Goal: Communication & Community: Answer question/provide support

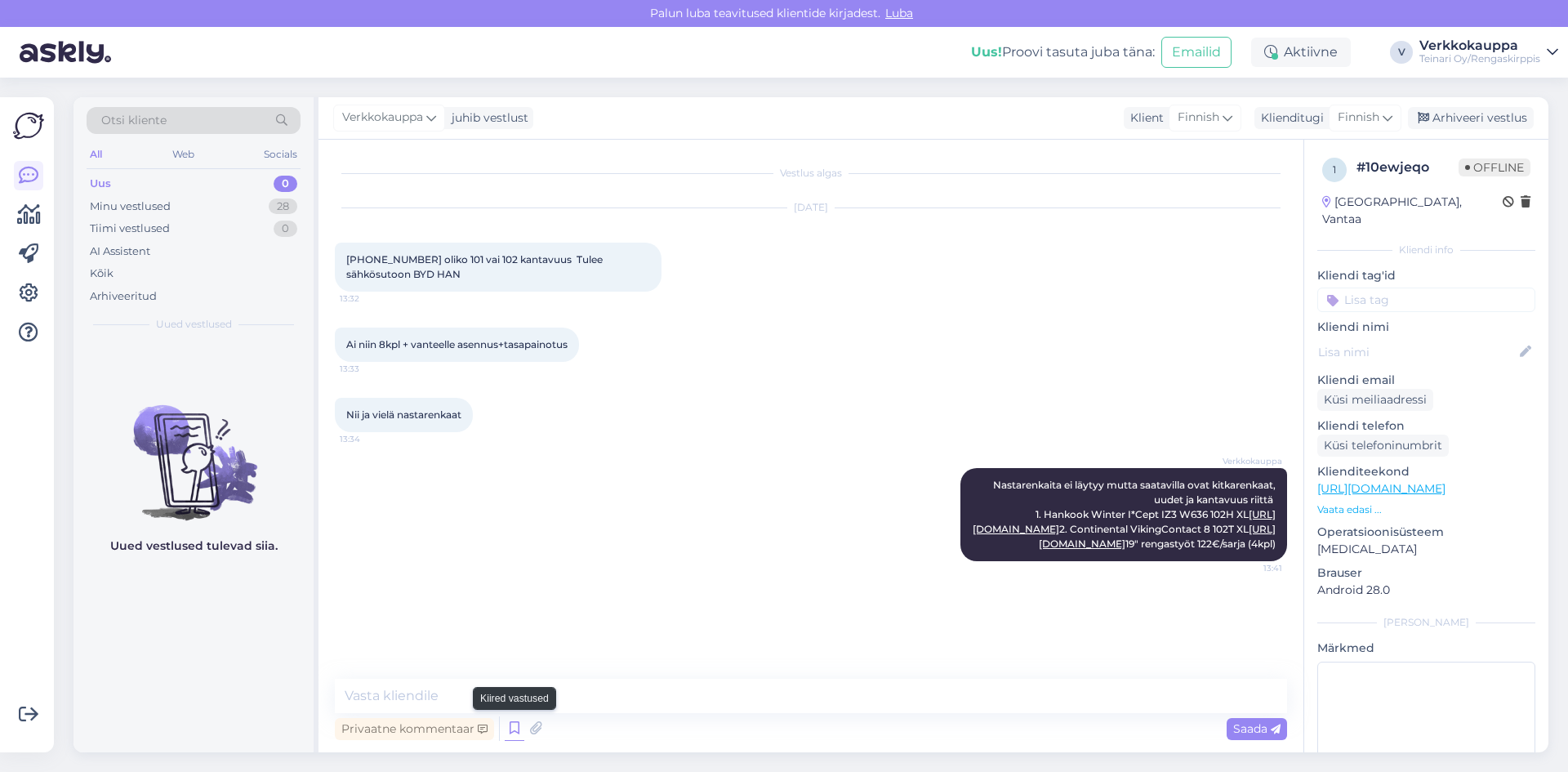
click at [509, 733] on icon at bounding box center [514, 729] width 20 height 25
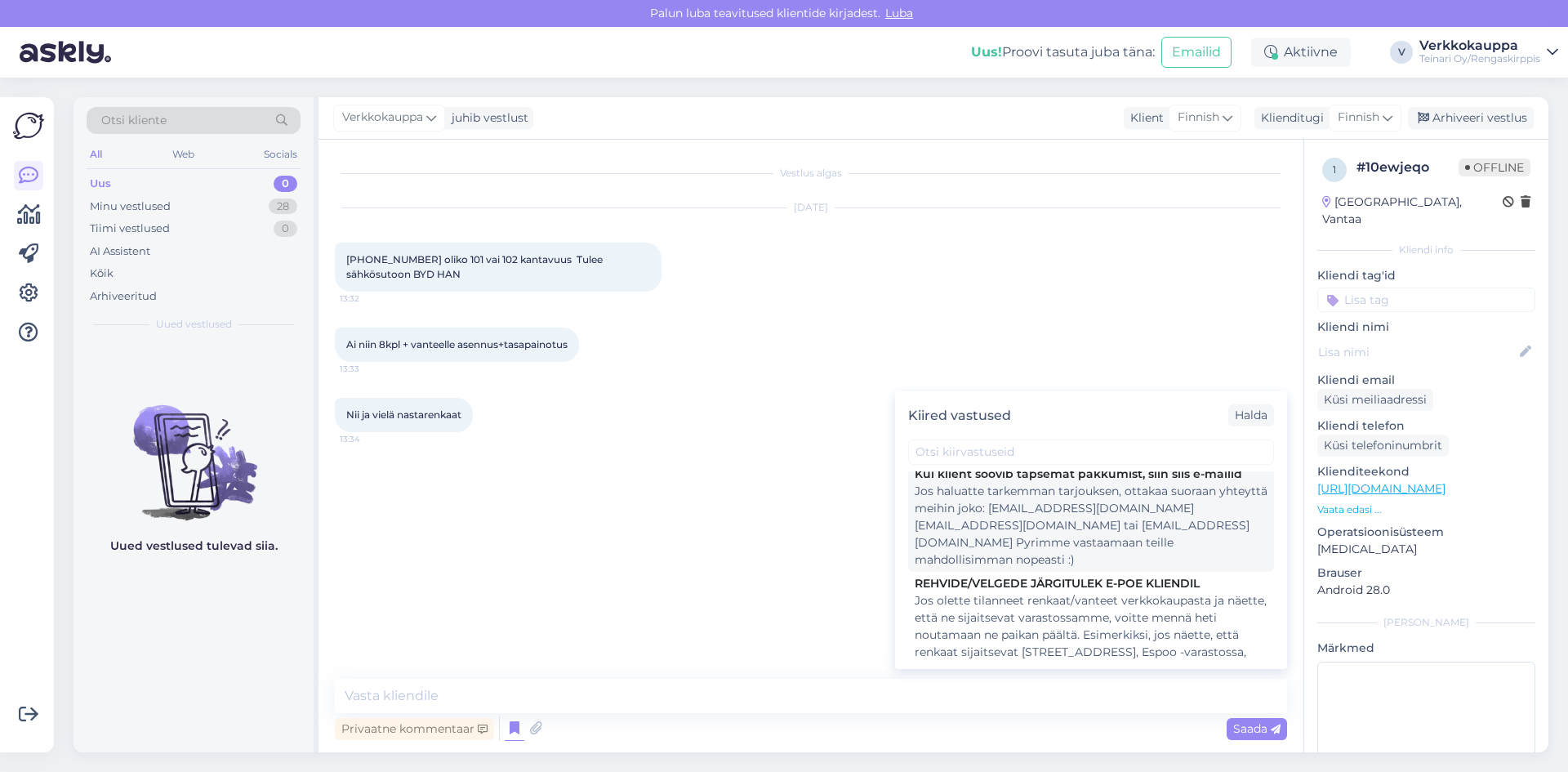
scroll to position [981, 0]
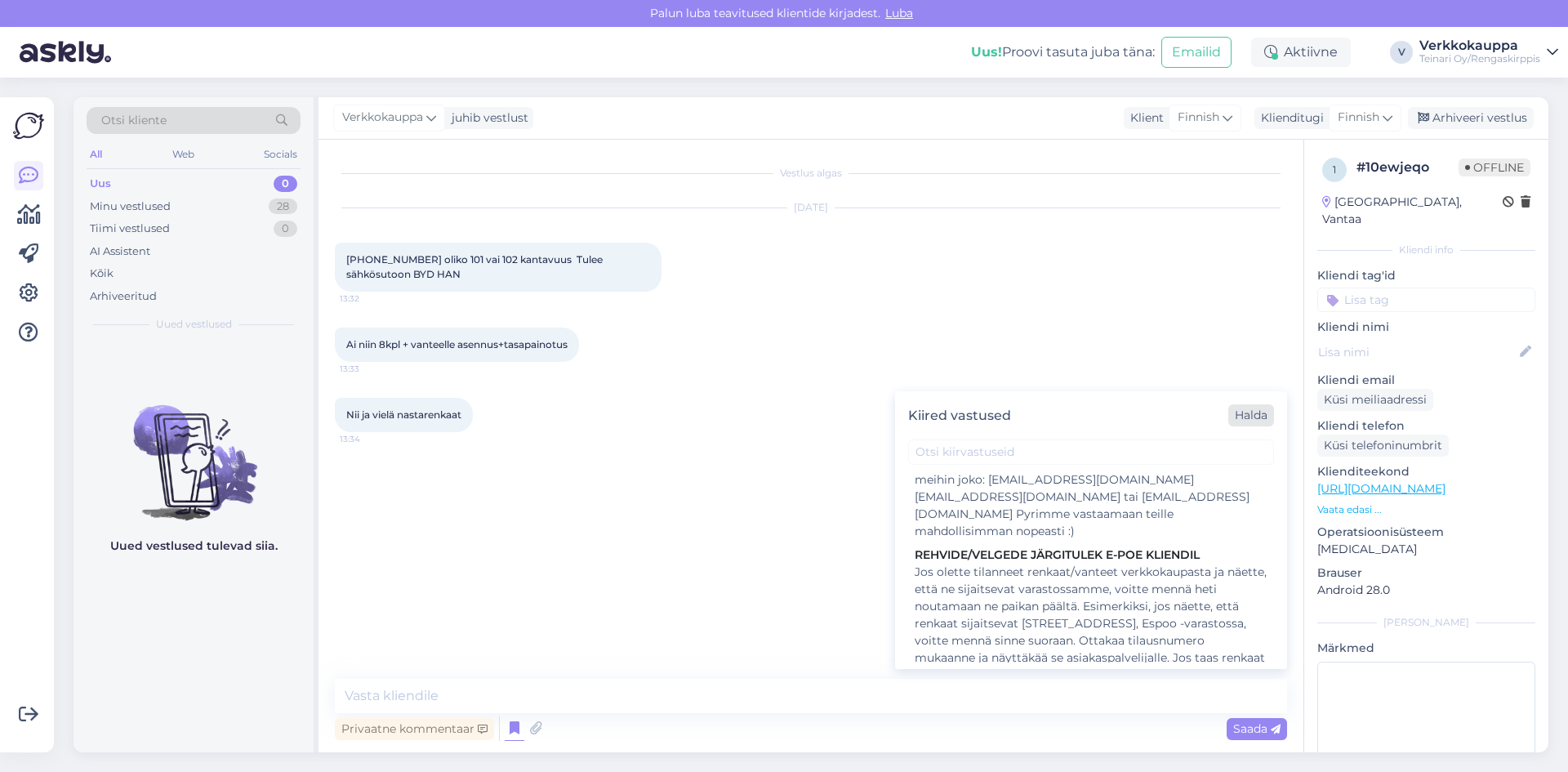
click at [1250, 407] on div "Halda" at bounding box center [1250, 415] width 45 height 22
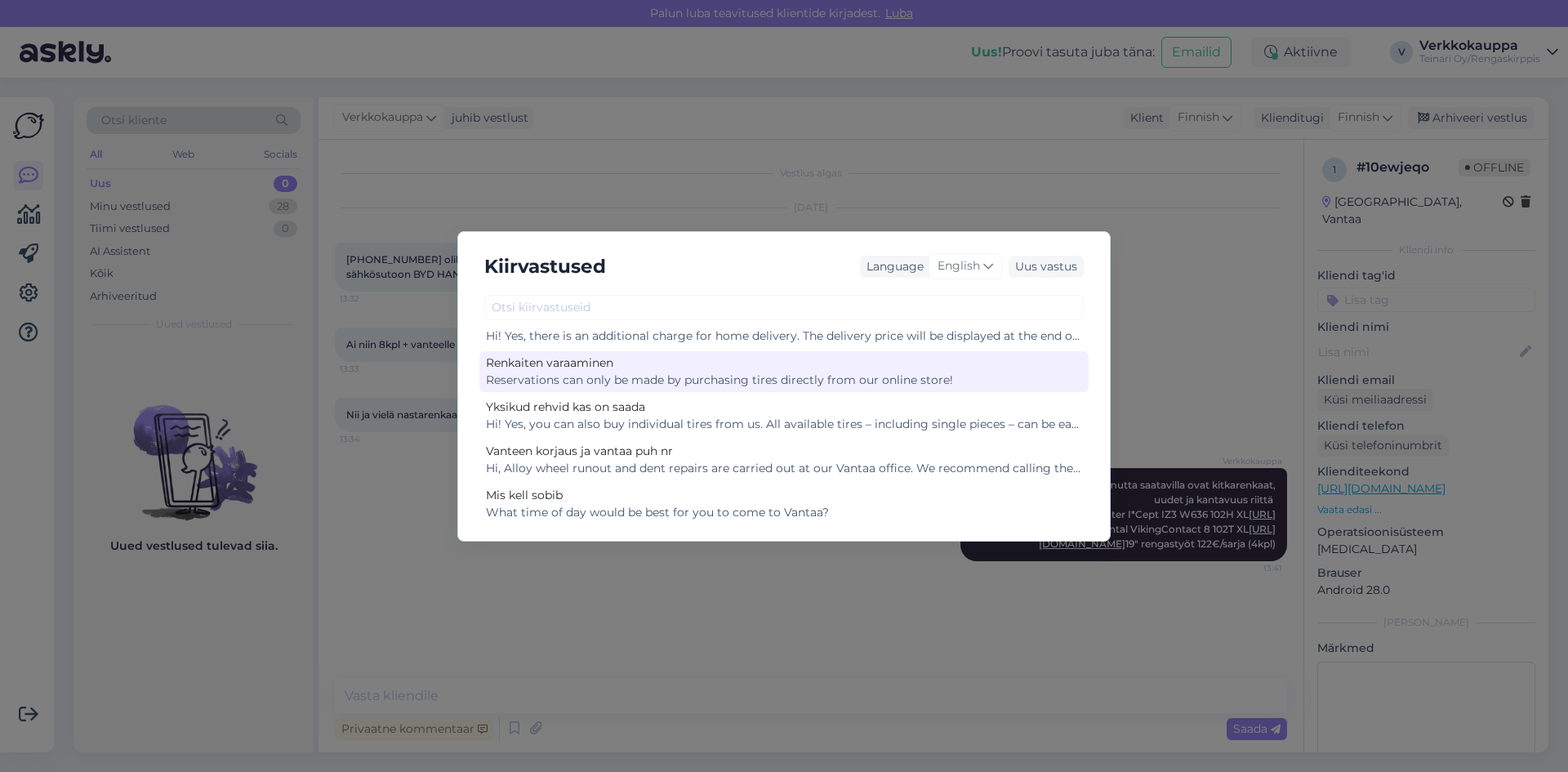
scroll to position [245, 0]
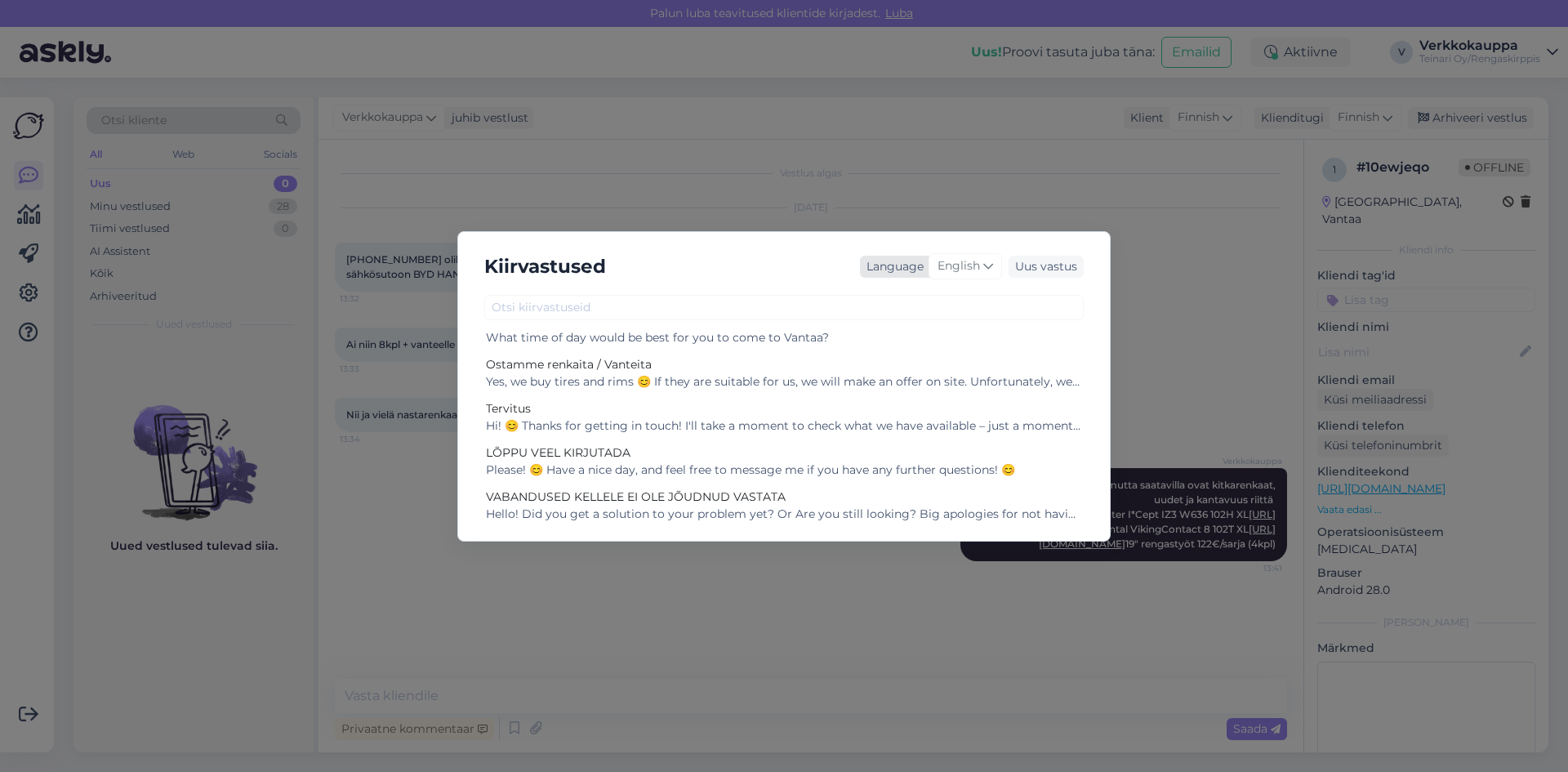
click at [964, 271] on span "English" at bounding box center [958, 266] width 42 height 18
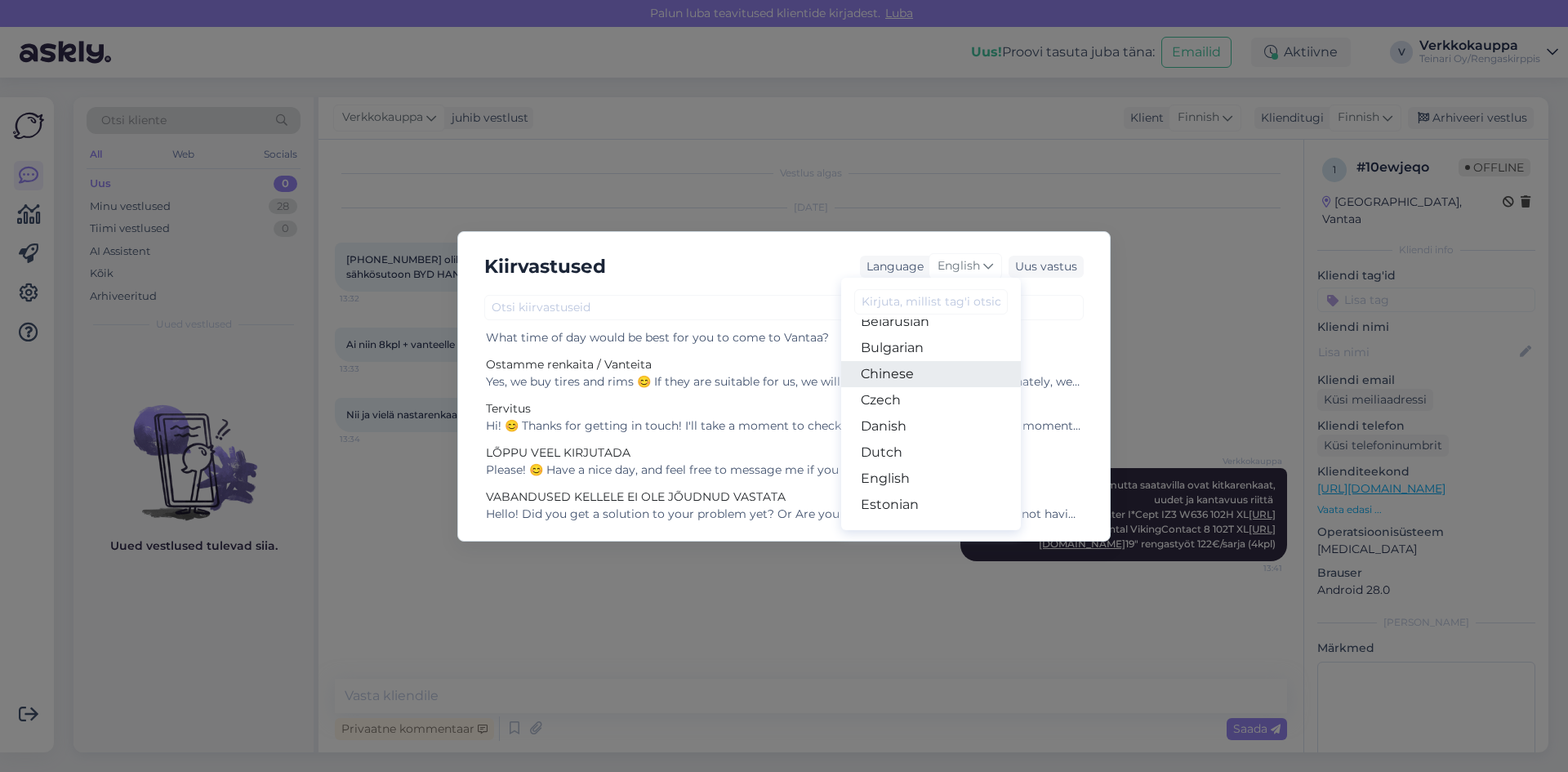
scroll to position [164, 0]
click at [912, 417] on link "Finnish" at bounding box center [930, 411] width 179 height 26
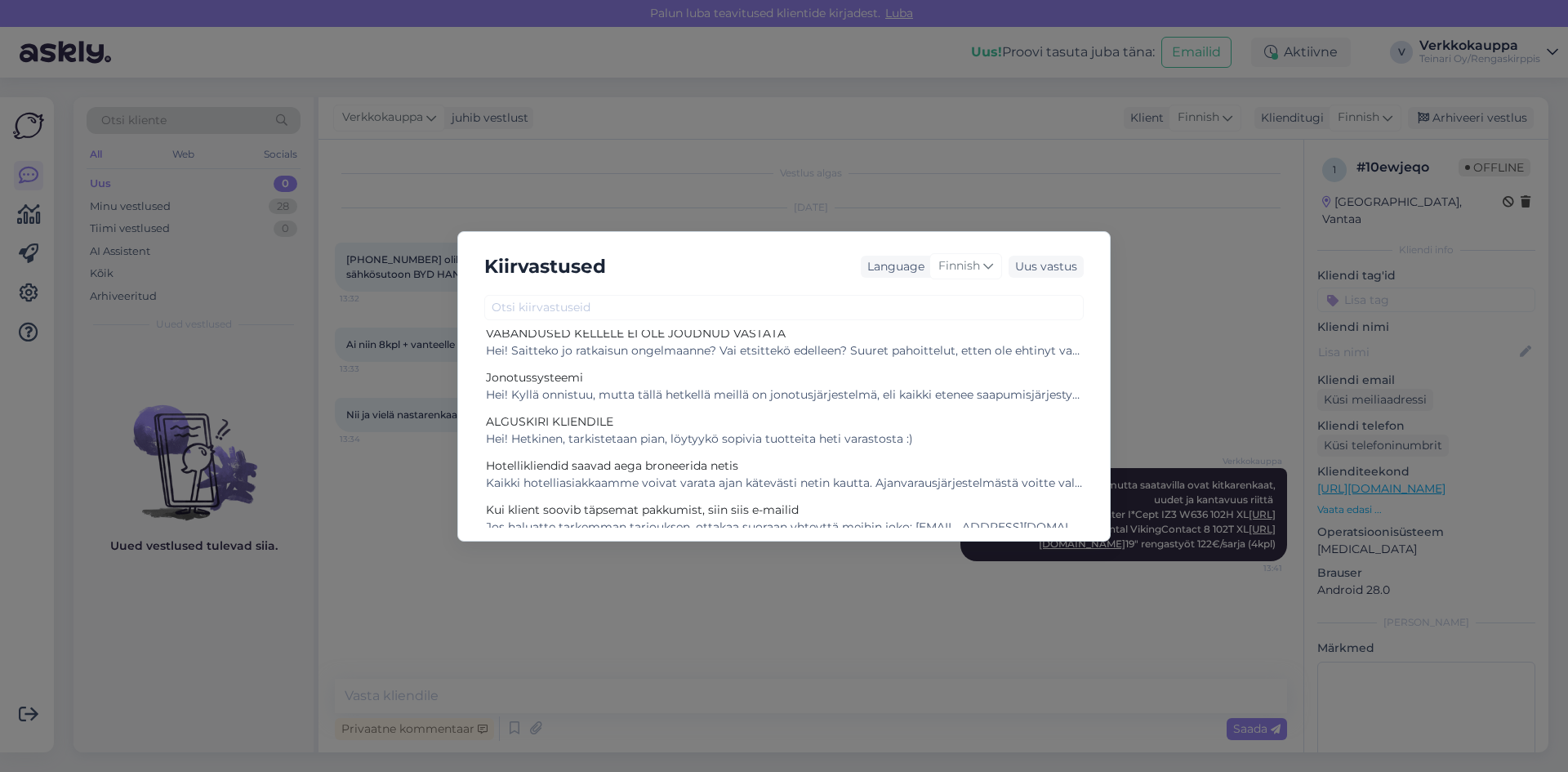
scroll to position [491, 0]
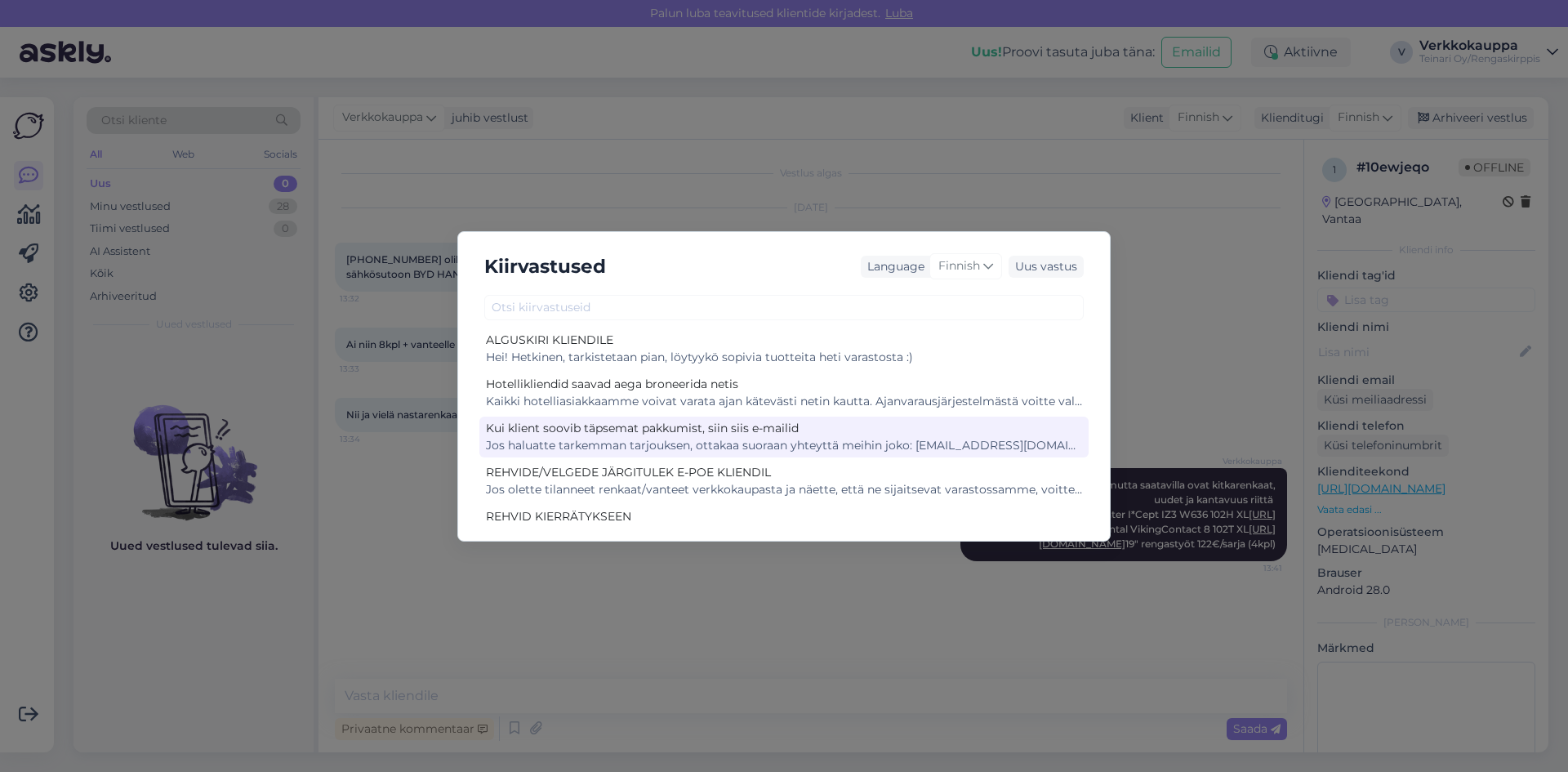
click at [887, 444] on div "Jos haluatte tarkemman tarjouksen, ottakaa suoraan yhteyttä meihin joko: [EMAIL…" at bounding box center [784, 445] width 596 height 17
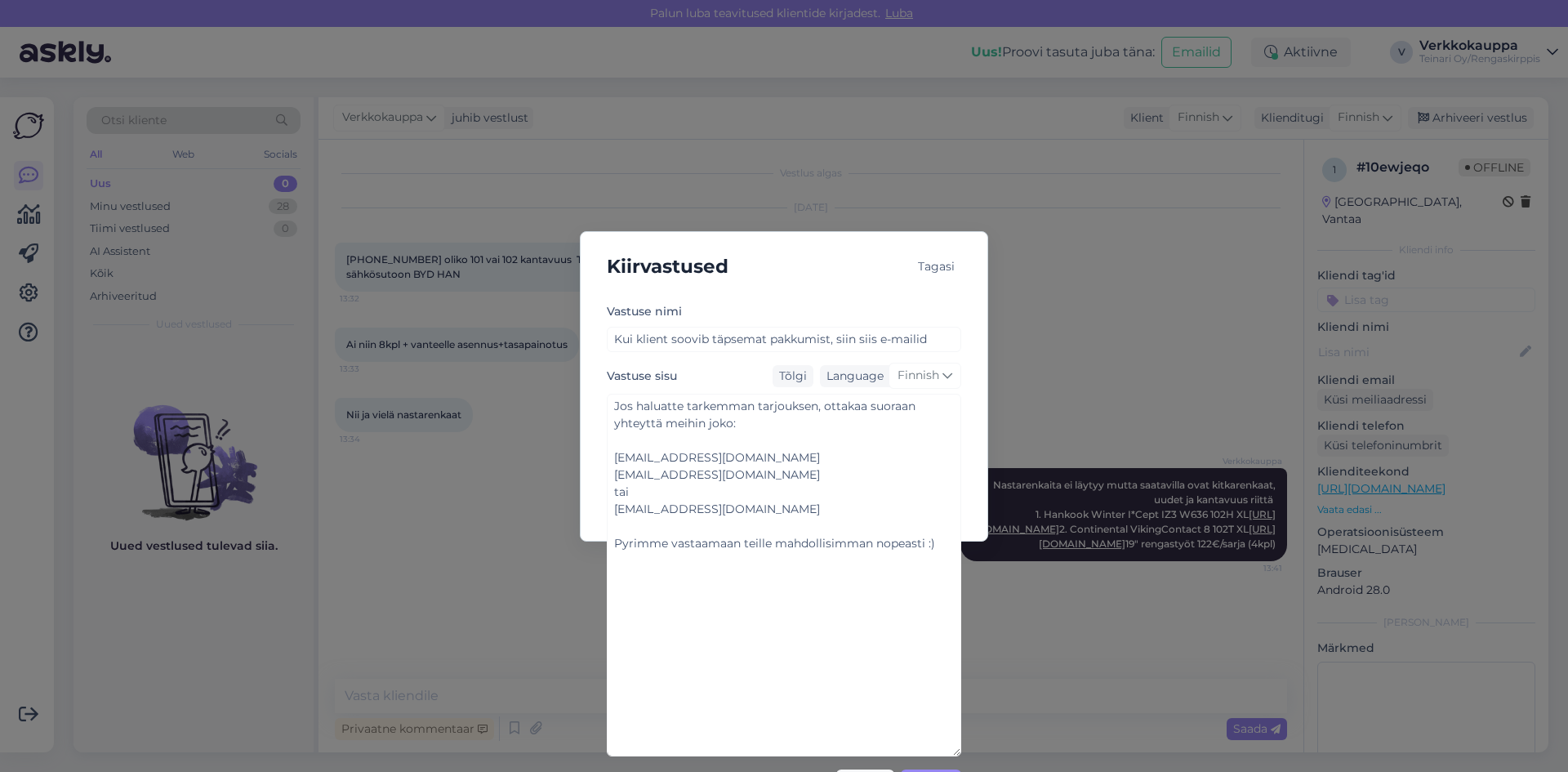
drag, startPoint x: 958, startPoint y: 484, endPoint x: 1065, endPoint y: 769, distance: 304.4
click at [1064, 771] on html "Palun luba teavitused klientide kirjadest. Luba Uus! Proovi tasuta juba täna: E…" at bounding box center [784, 386] width 1568 height 772
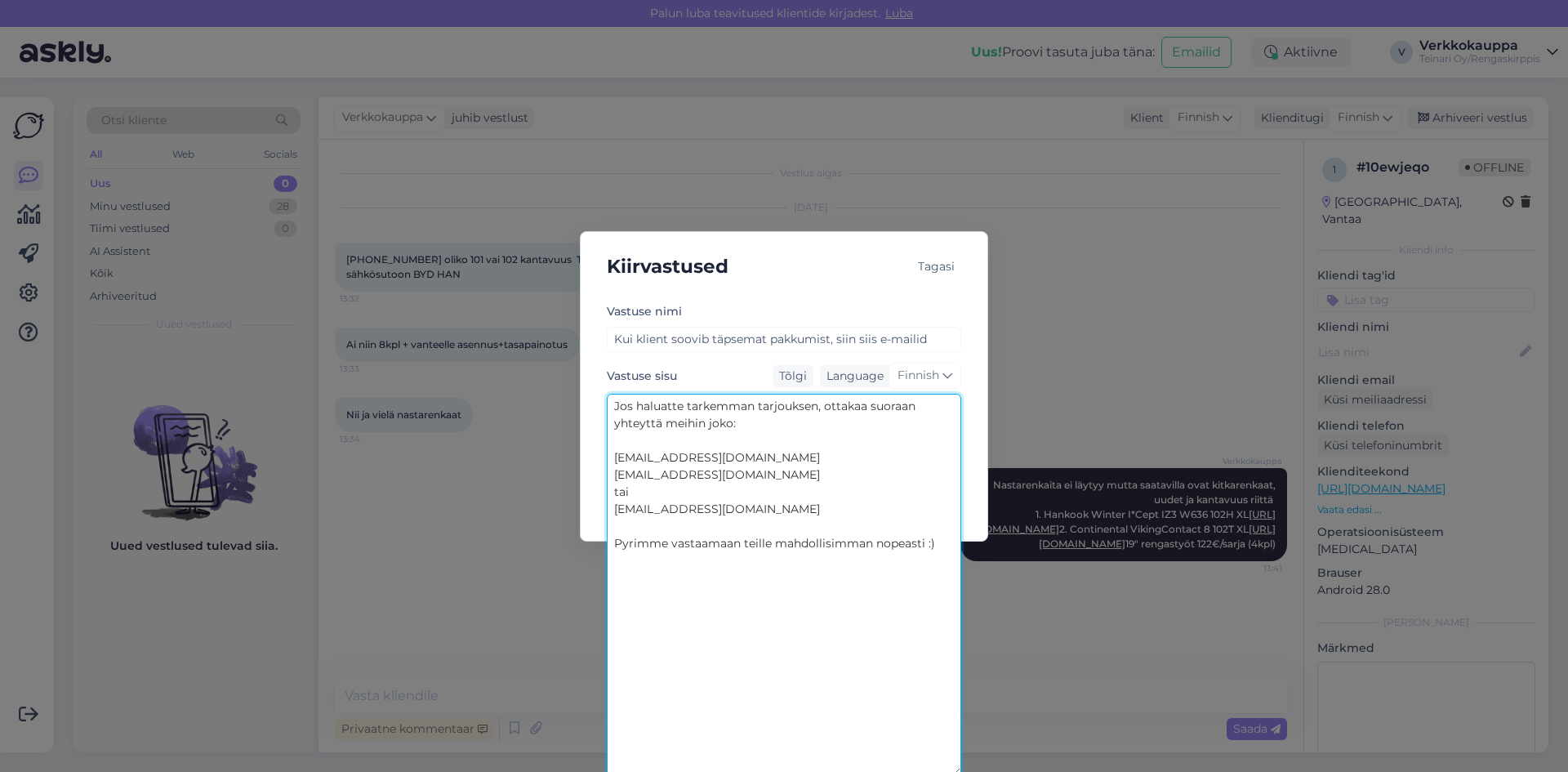
drag, startPoint x: 795, startPoint y: 502, endPoint x: 608, endPoint y: 509, distance: 187.1
click at [608, 509] on textarea "Jos haluatte tarkemman tarjouksen, ottakaa suoraan yhteyttä meihin joko: [EMAIL…" at bounding box center [784, 585] width 355 height 382
drag, startPoint x: 626, startPoint y: 491, endPoint x: 608, endPoint y: 491, distance: 18.0
click at [609, 491] on textarea "Jos haluatte tarkemman tarjouksen, ottakaa suoraan yhteyttä meihin joko: [EMAIL…" at bounding box center [784, 585] width 355 height 382
click at [746, 458] on textarea "Jos haluatte tarkemman tarjouksen, ottakaa suoraan yhteyttä meihin joko: [EMAIL…" at bounding box center [784, 585] width 355 height 382
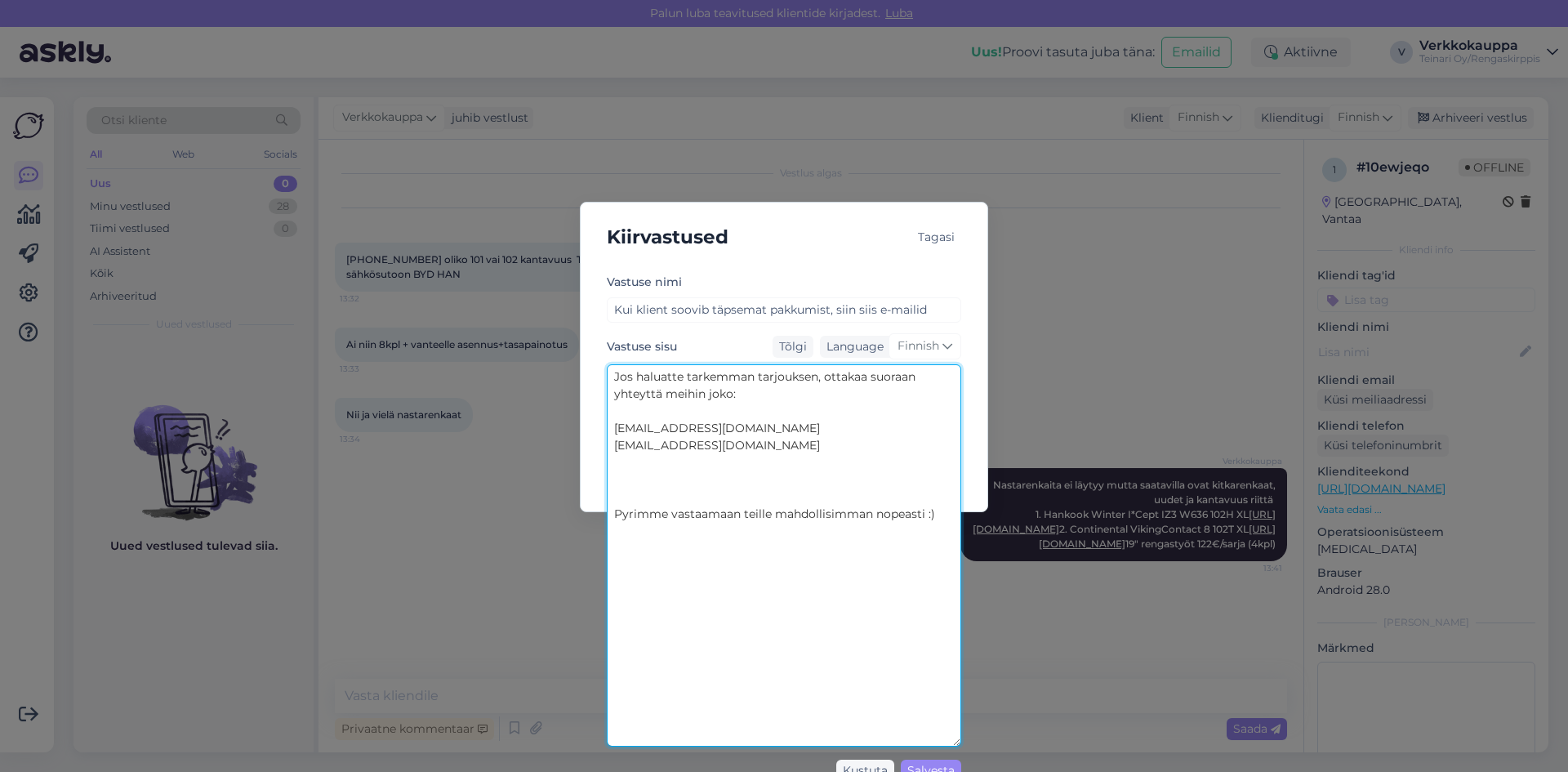
scroll to position [46, 0]
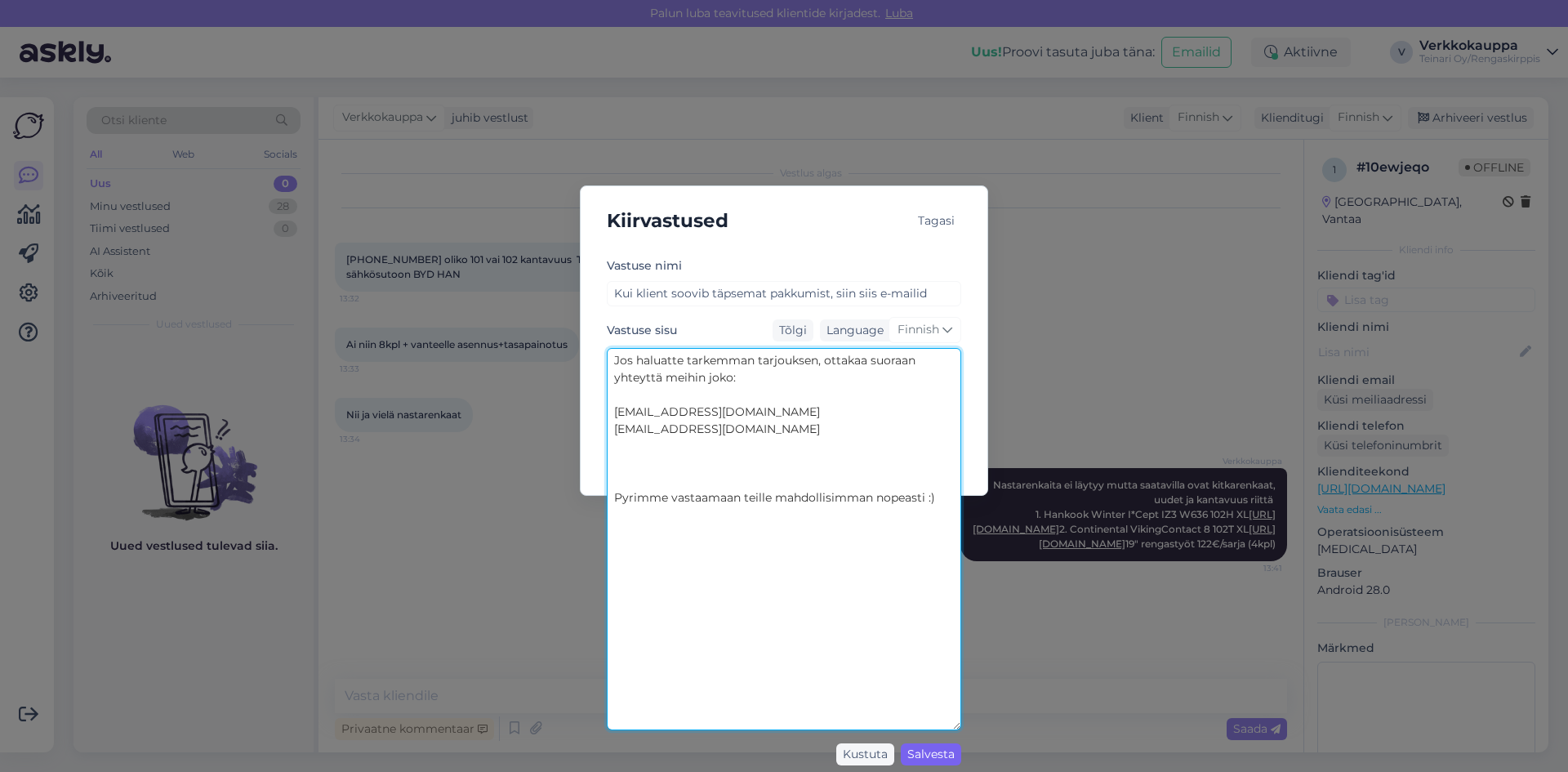
type textarea "Jos haluatte tarkemman tarjouksen, ottakaa suoraan yhteyttä meihin joko: [EMAIL…"
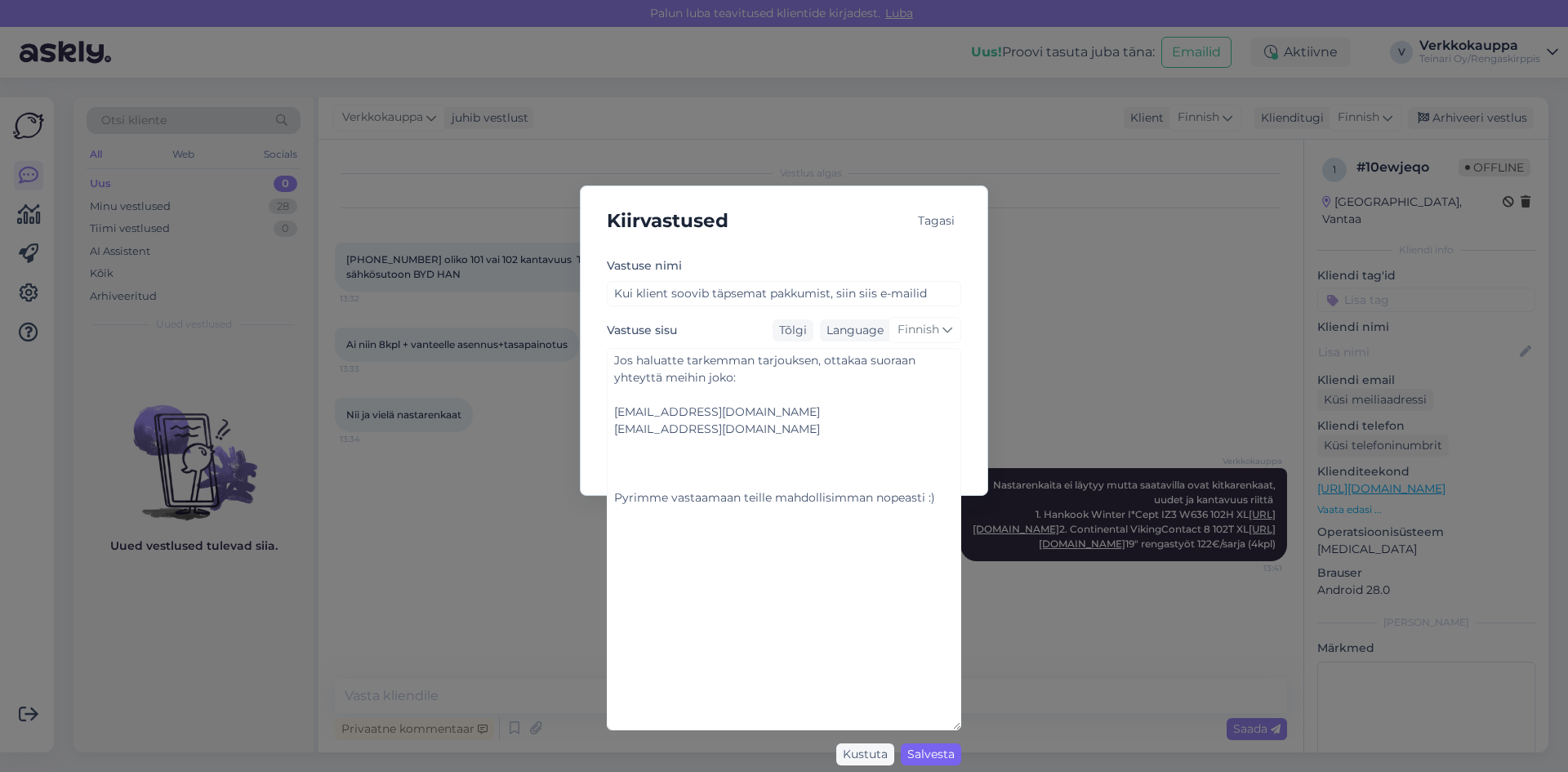
click at [946, 754] on div "Salvesta" at bounding box center [930, 755] width 60 height 22
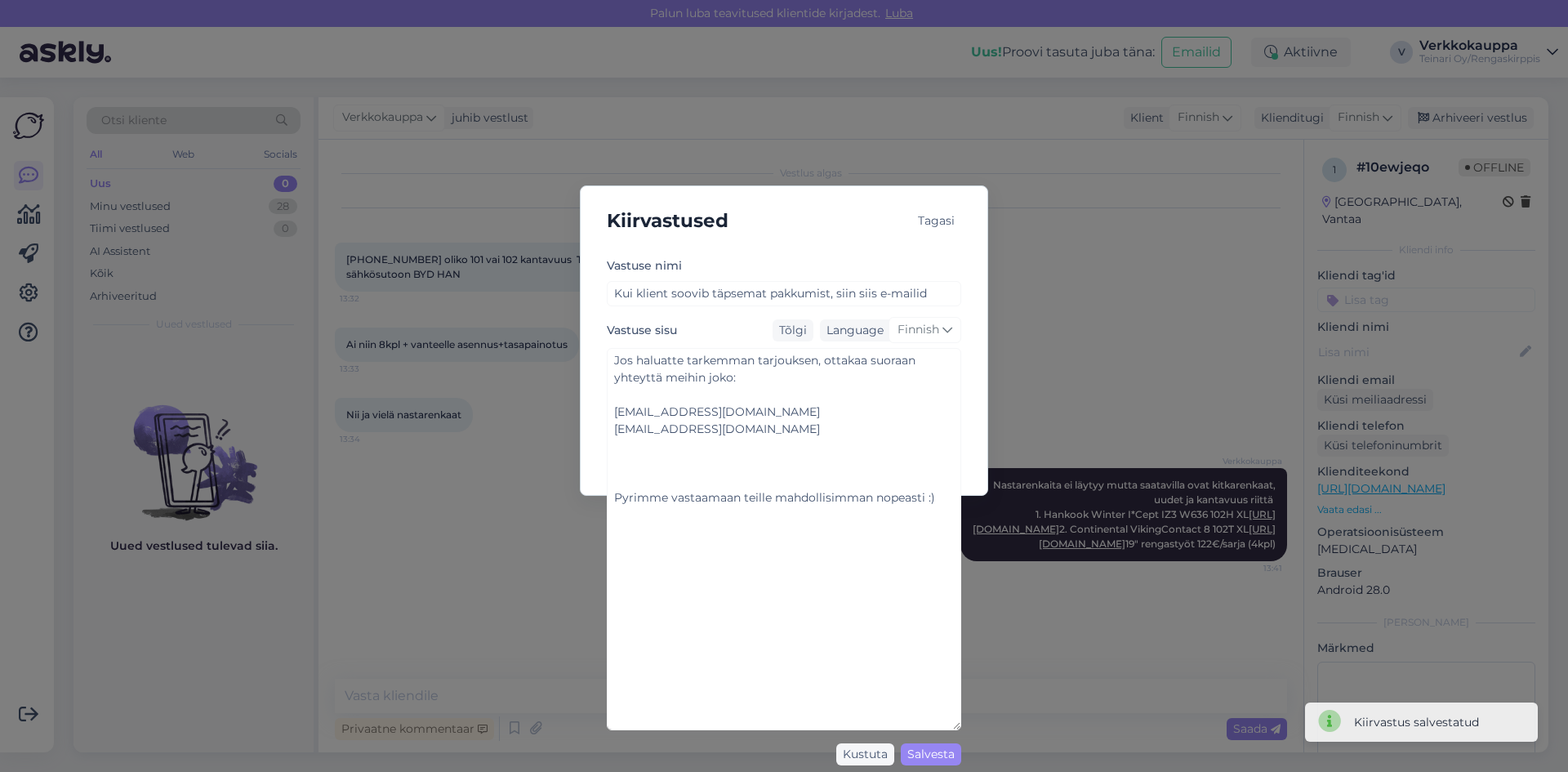
click at [937, 223] on div "Tagasi" at bounding box center [936, 221] width 50 height 22
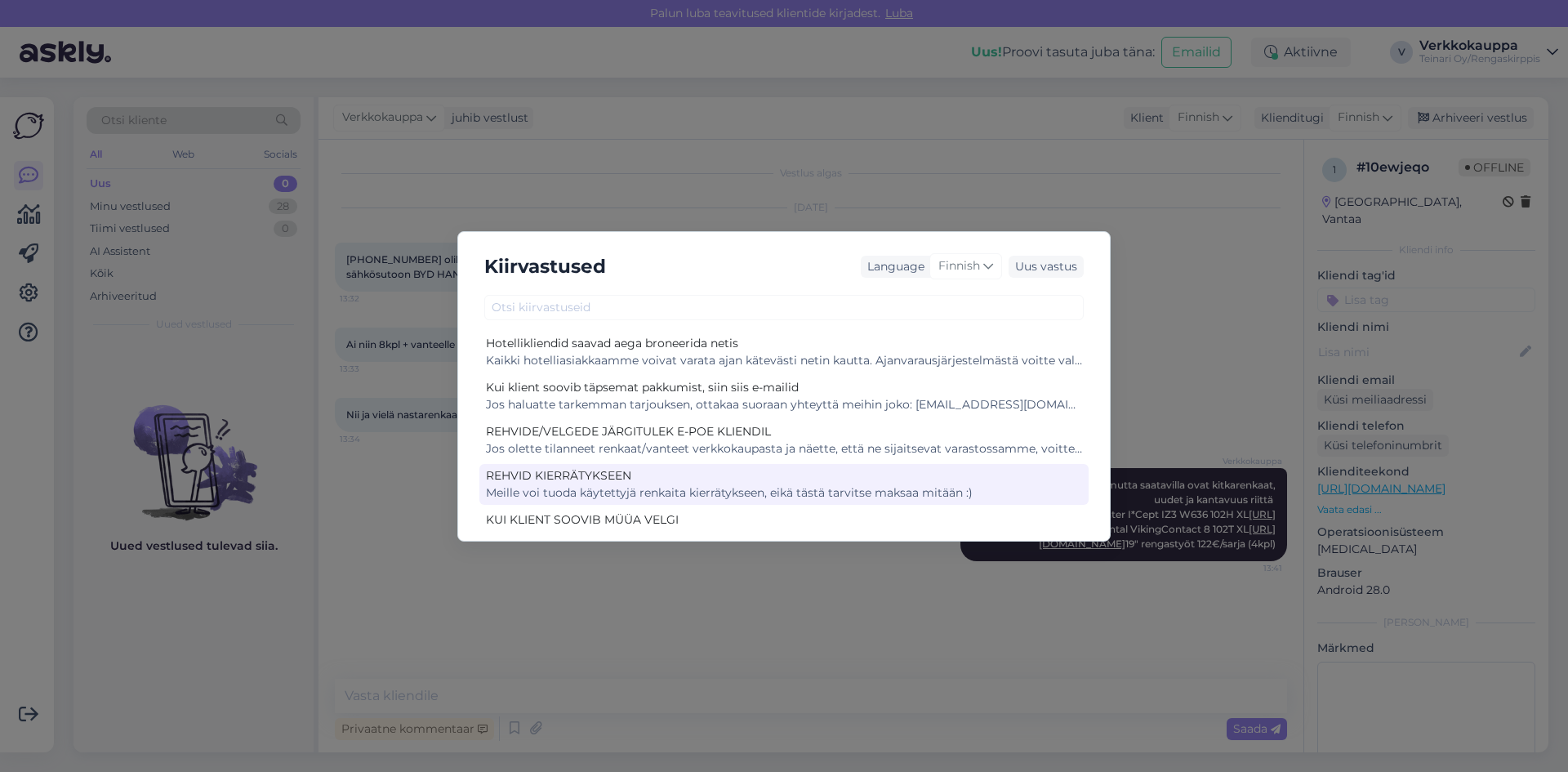
scroll to position [572, 0]
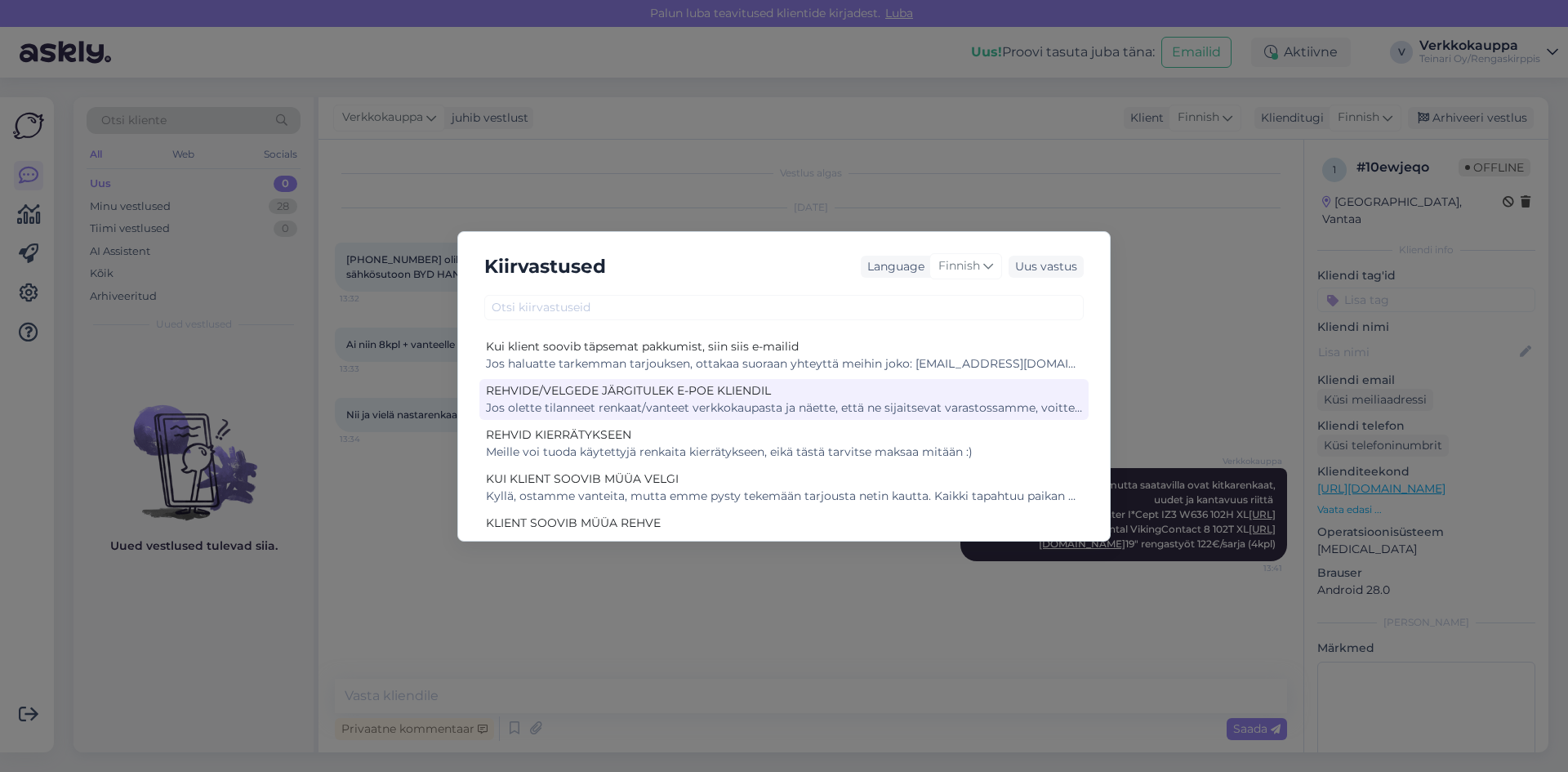
click at [796, 401] on div "Jos olette tilanneet renkaat/vanteet verkkokaupasta ja näette, että ne sijaitse…" at bounding box center [784, 408] width 596 height 17
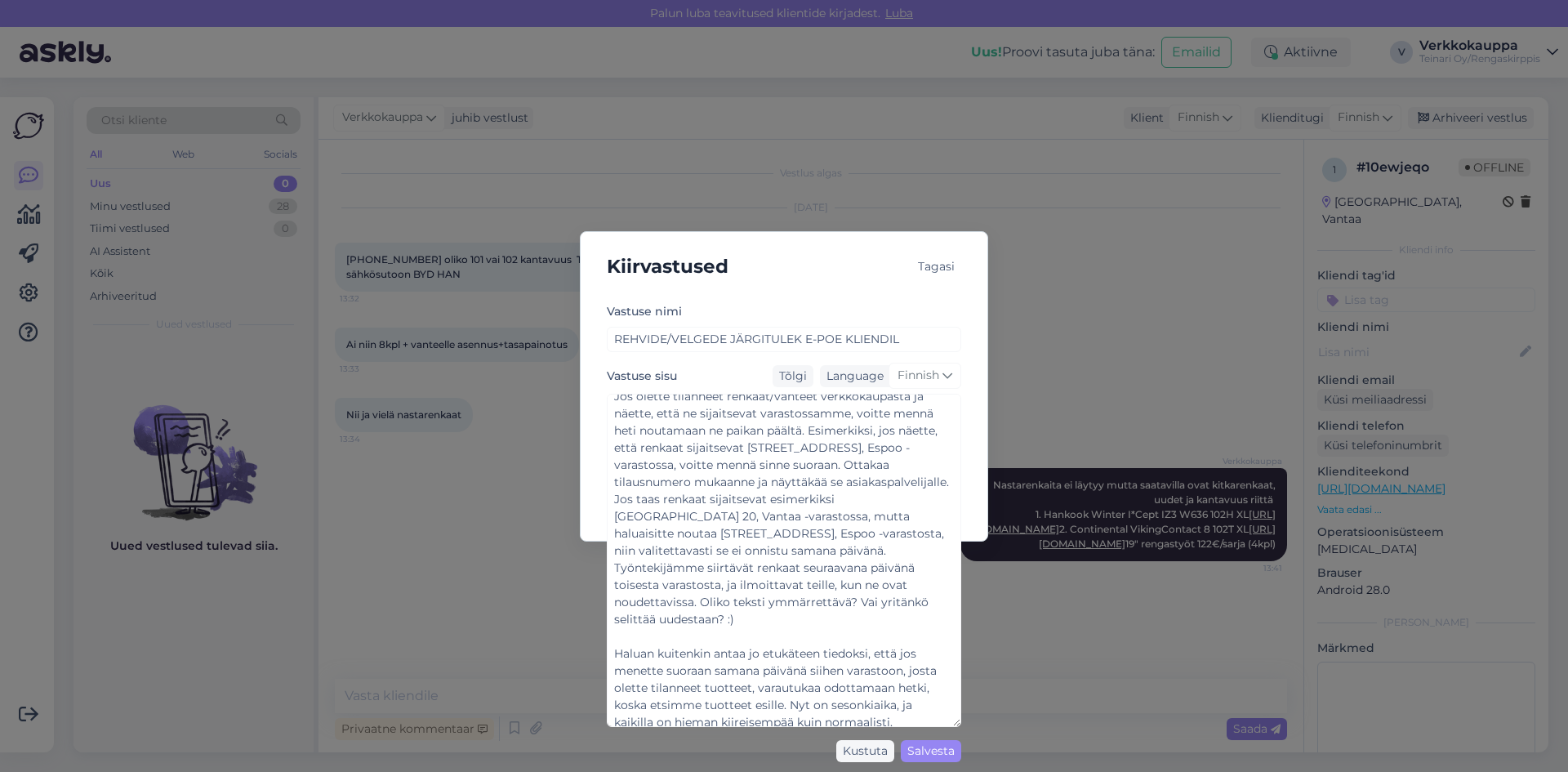
scroll to position [0, 0]
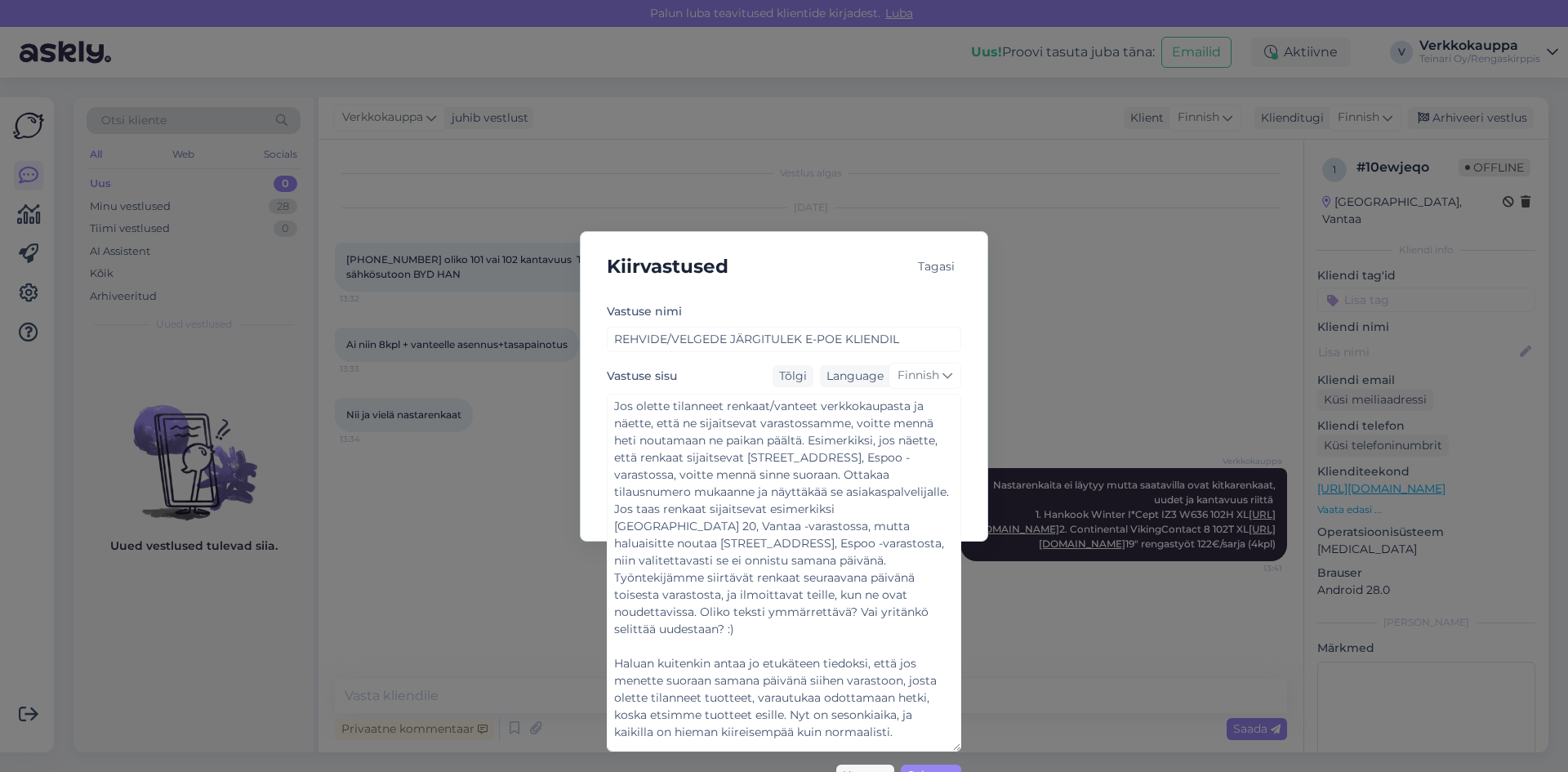
drag, startPoint x: 955, startPoint y: 480, endPoint x: 1006, endPoint y: 648, distance: 175.6
click at [1046, 741] on div "Kiirvastused Tagasi [PERSON_NAME] nimi REHVIDE/VELGEDE JÄRGITULEK E-POE KLIENDI…" at bounding box center [784, 386] width 1568 height 772
drag, startPoint x: 889, startPoint y: 263, endPoint x: 914, endPoint y: 183, distance: 83.8
click at [912, 184] on div "Kiirvastused Tagasi [PERSON_NAME] nimi REHVIDE/VELGEDE JÄRGITULEK E-POE KLIENDI…" at bounding box center [784, 386] width 1568 height 772
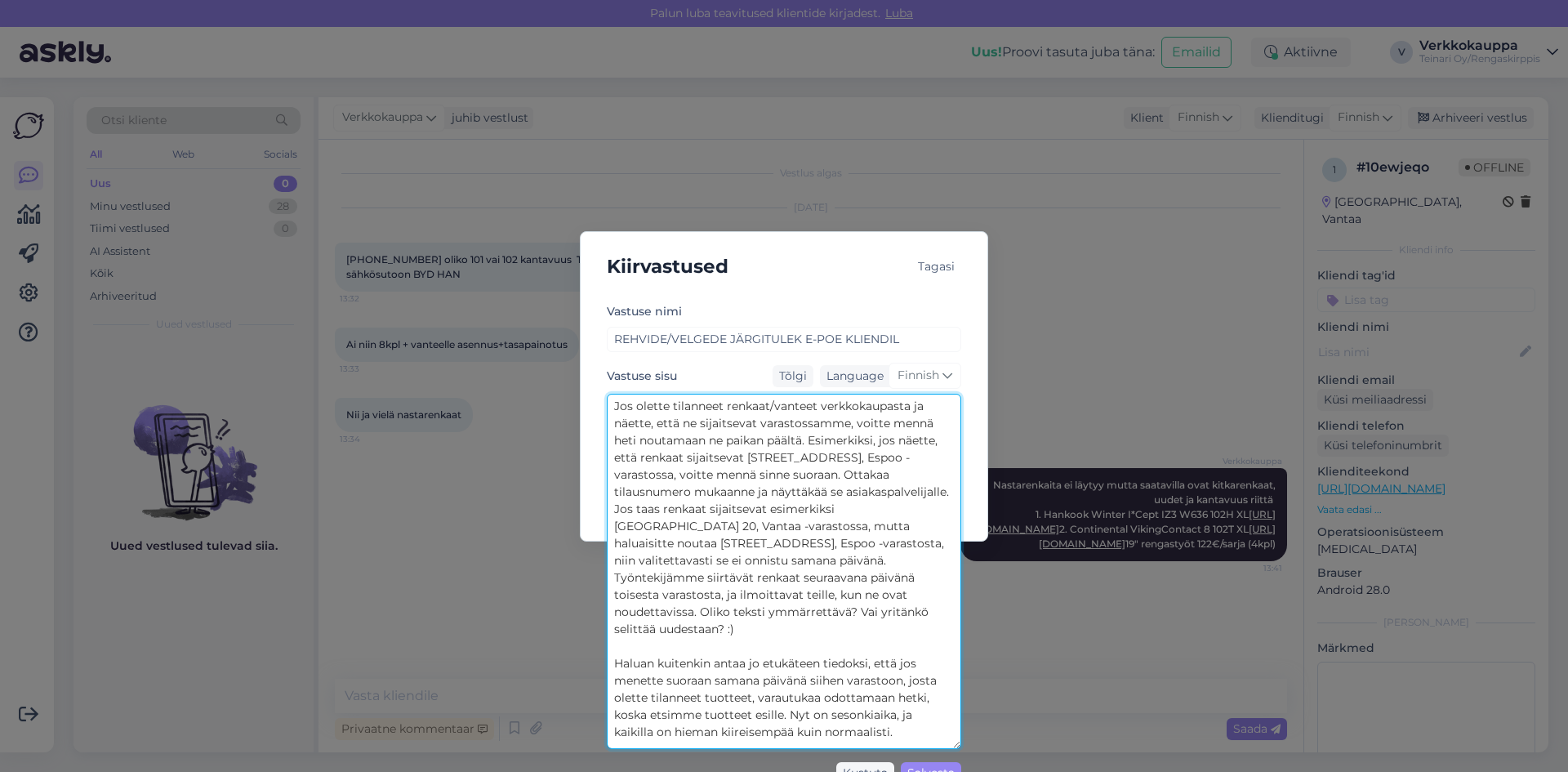
drag, startPoint x: 782, startPoint y: 506, endPoint x: 844, endPoint y: 506, distance: 62.0
click at [844, 506] on textarea "Jos olette tilanneet renkaat/vanteet verkkokaupasta ja näette, että ne sijaitse…" at bounding box center [784, 572] width 355 height 356
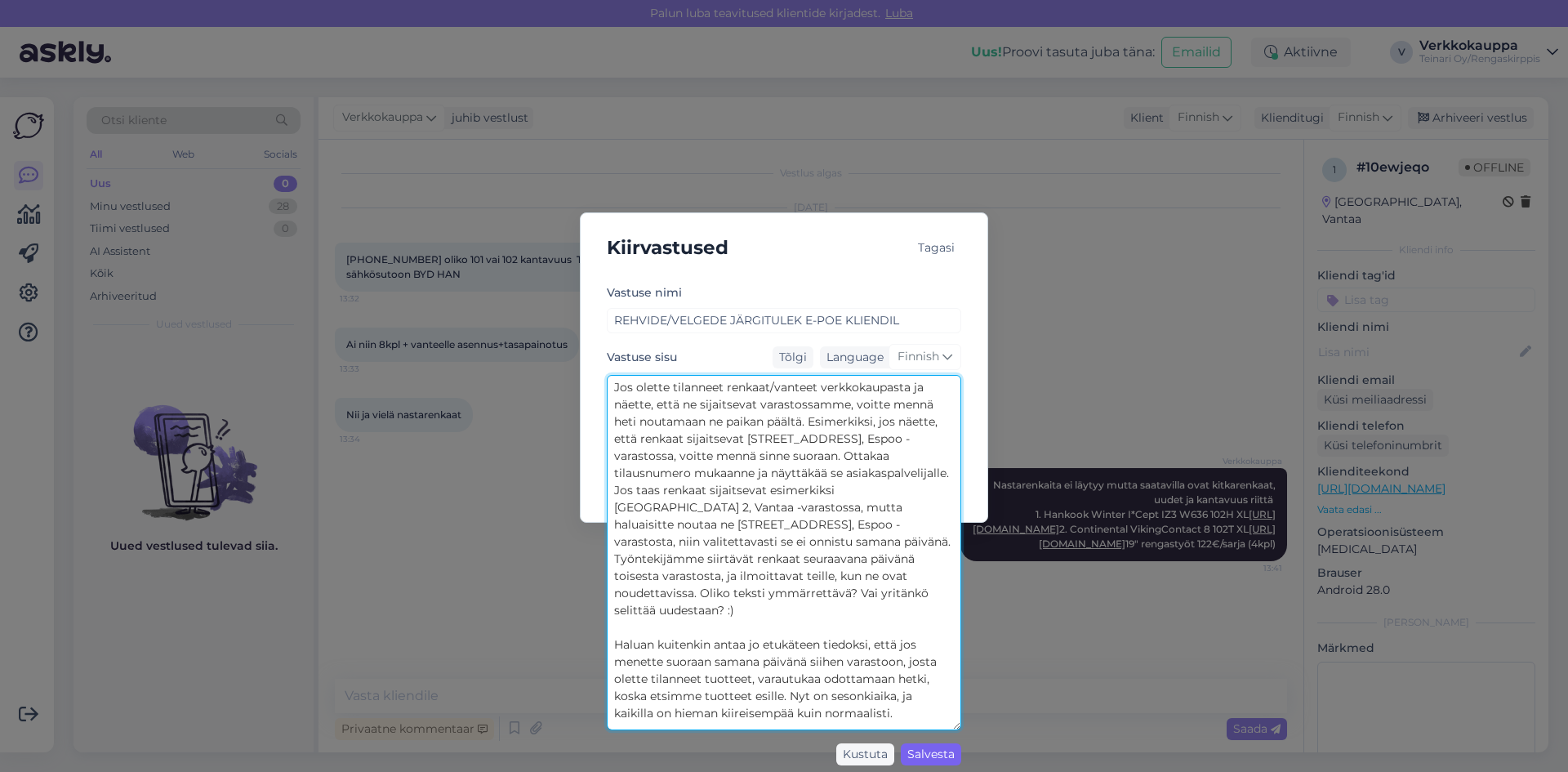
type textarea "Jos olette tilanneet renkaat/vanteet verkkokaupasta ja näette, että ne sijaitse…"
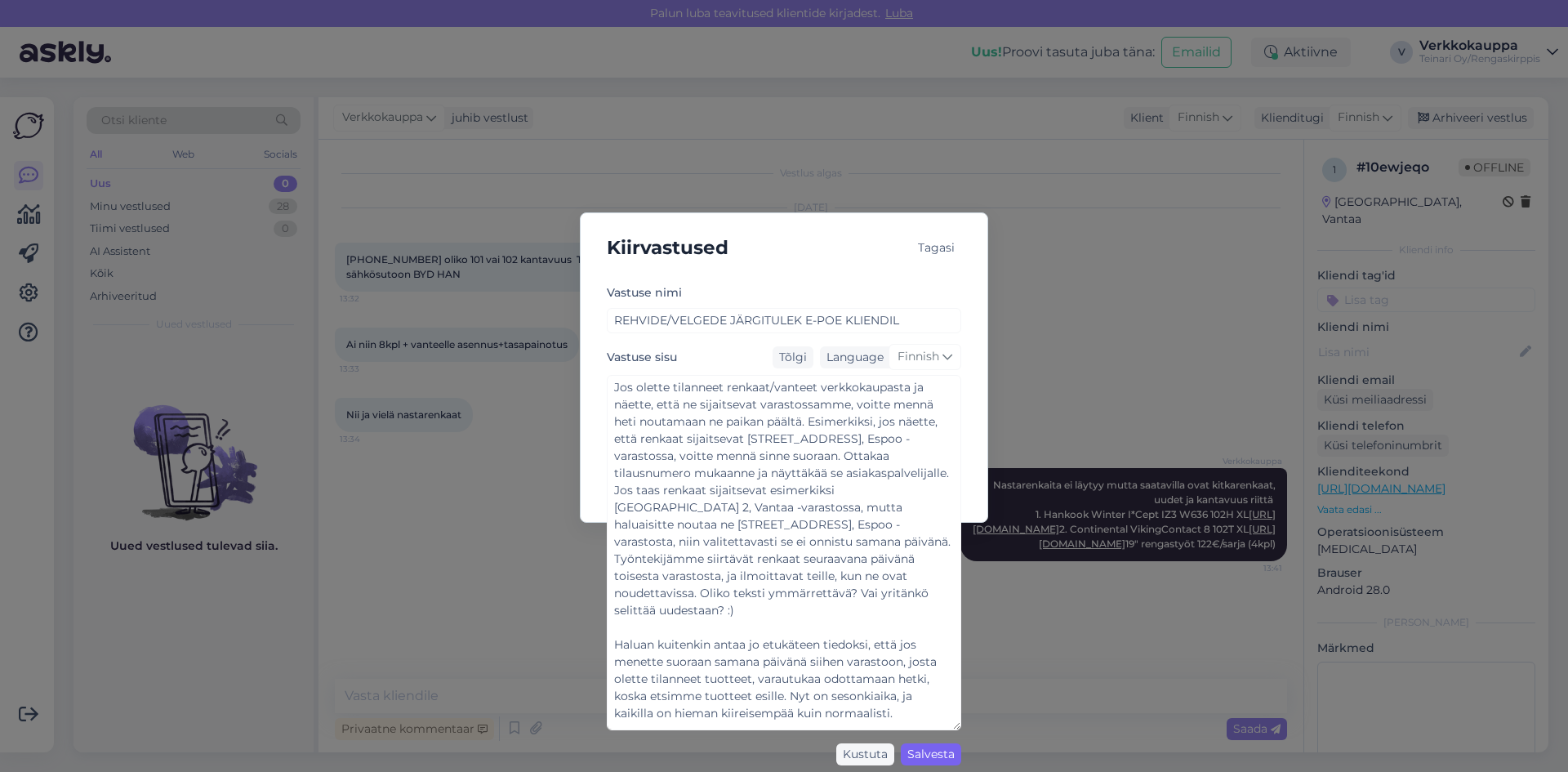
click at [930, 754] on div "Salvesta" at bounding box center [930, 755] width 60 height 22
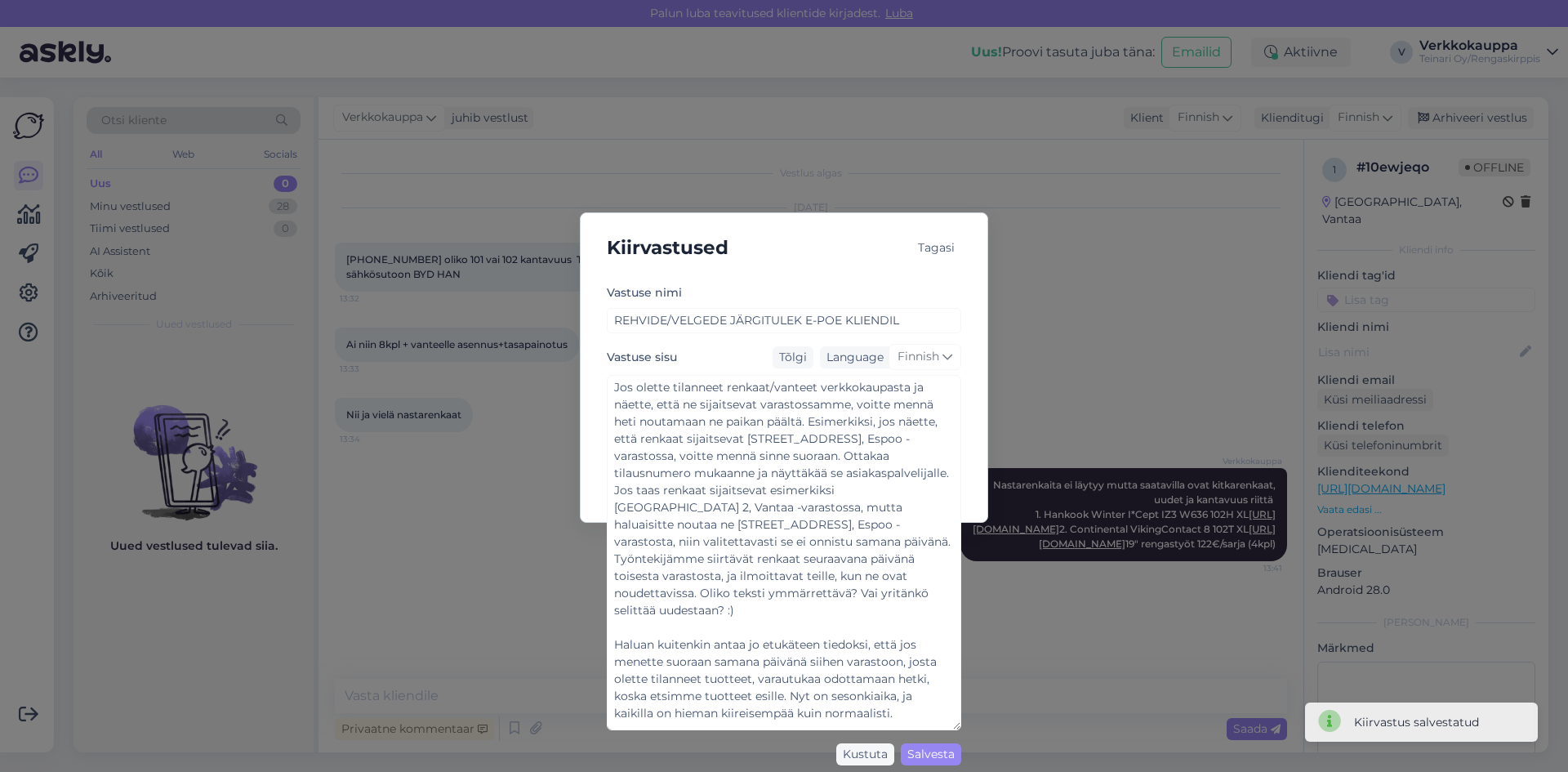
click at [397, 557] on div "Kiirvastused Tagasi [PERSON_NAME] nimi REHVIDE/VELGEDE JÄRGITULEK E-POE KLIENDI…" at bounding box center [784, 386] width 1568 height 772
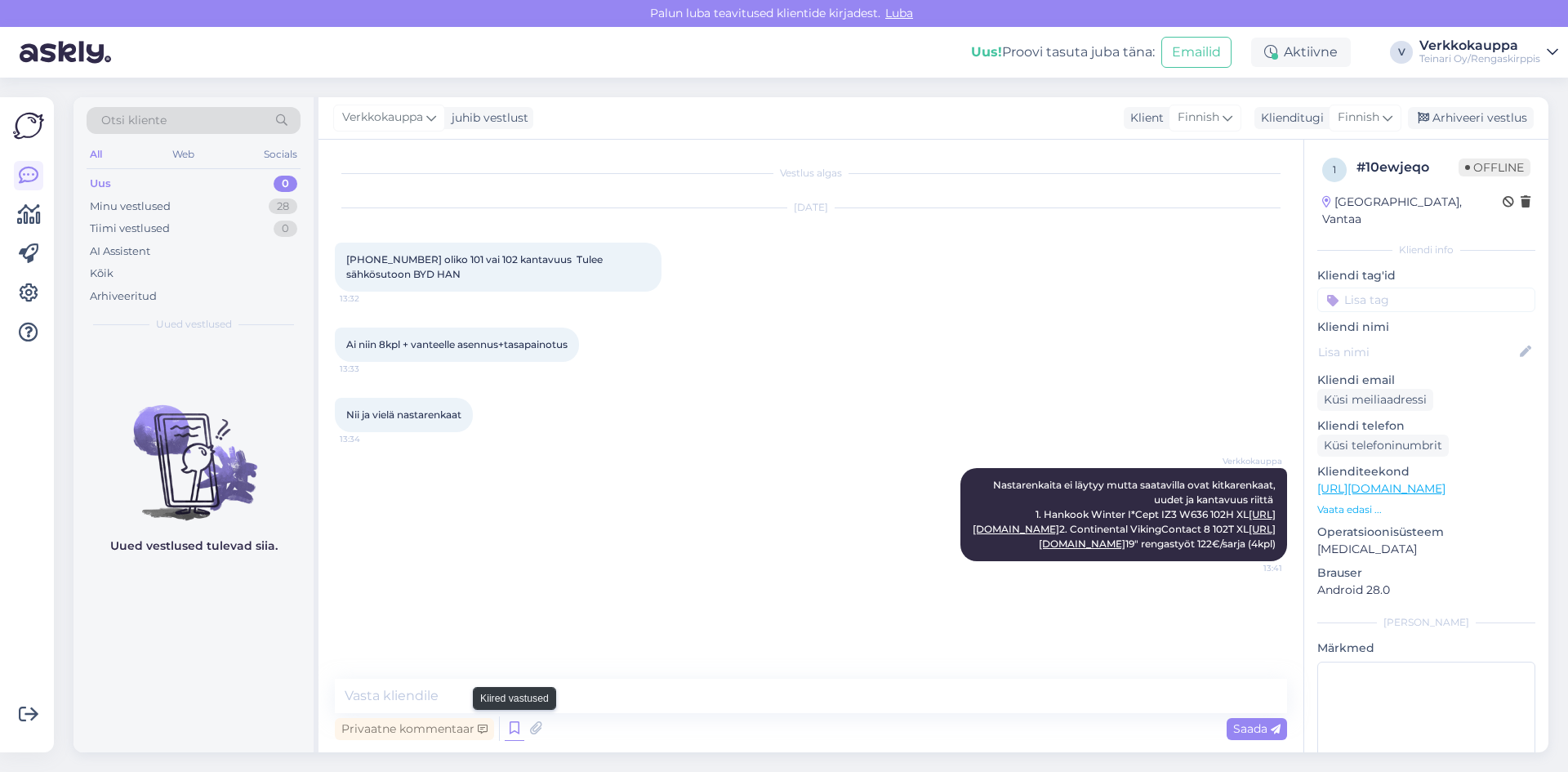
click at [510, 726] on icon at bounding box center [514, 729] width 20 height 25
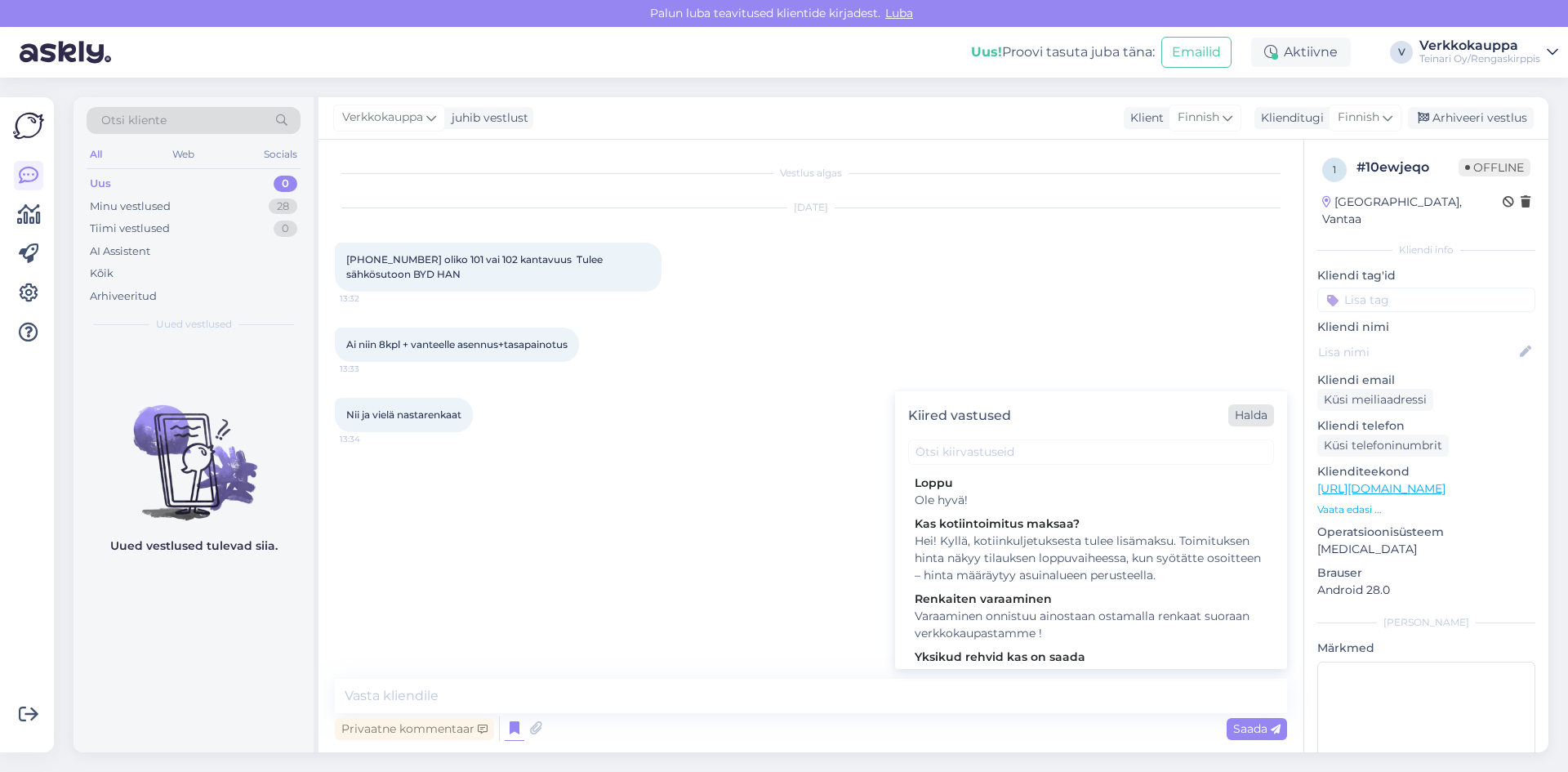
click at [1251, 419] on div "Halda" at bounding box center [1250, 415] width 45 height 22
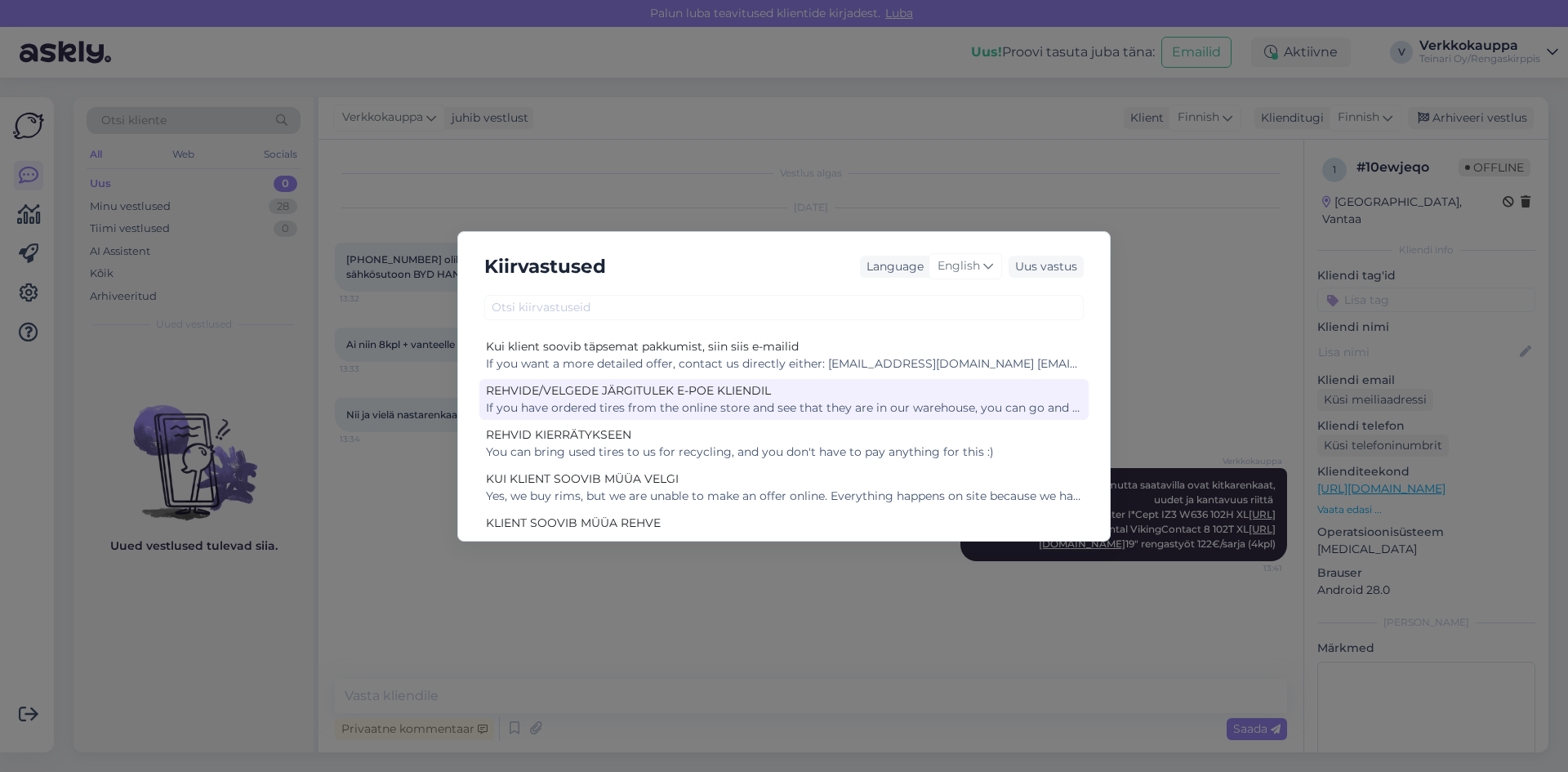
scroll to position [736, 0]
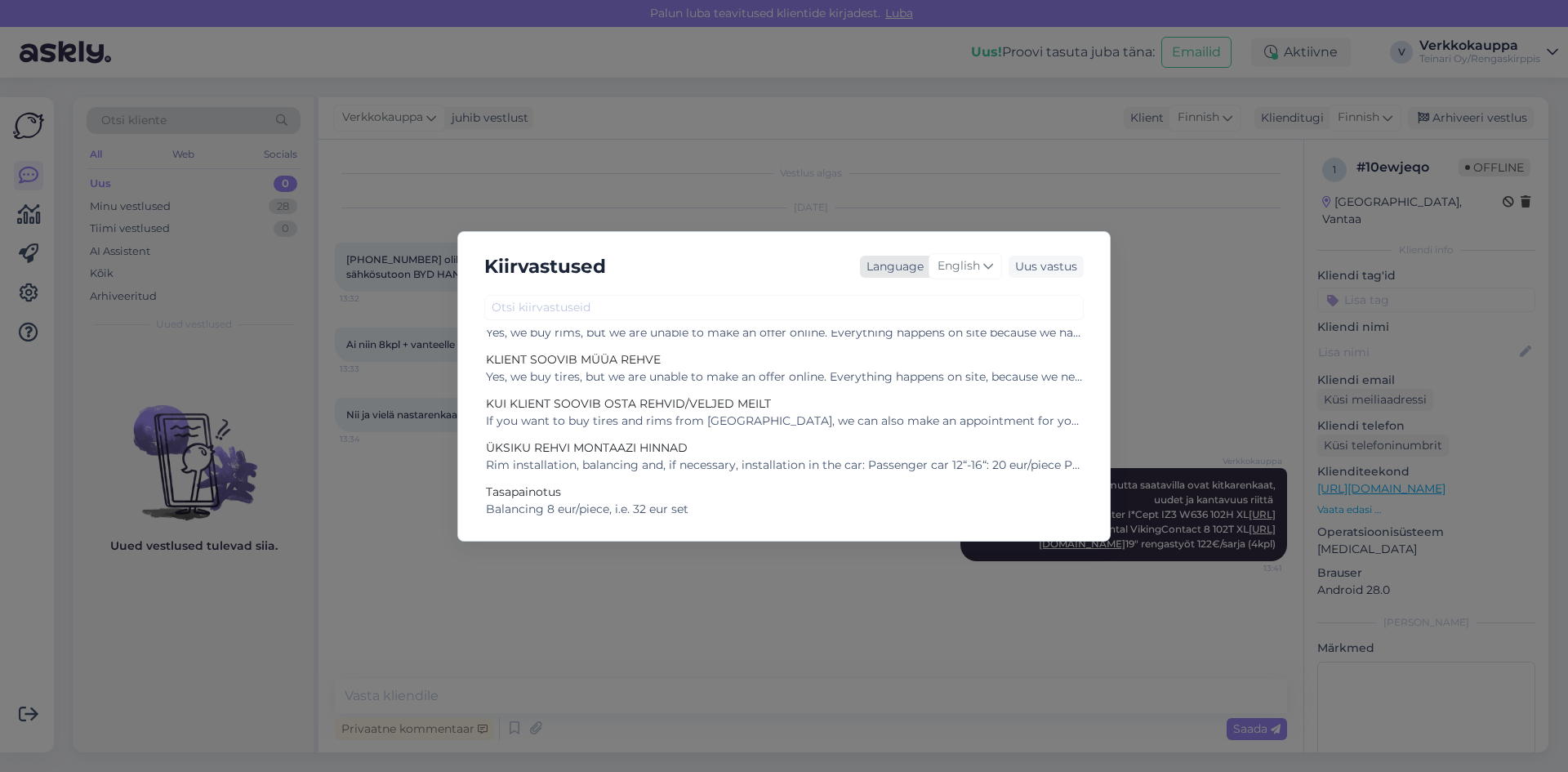
click at [987, 263] on icon at bounding box center [988, 266] width 10 height 18
click at [898, 412] on link "Finnish" at bounding box center [930, 411] width 179 height 26
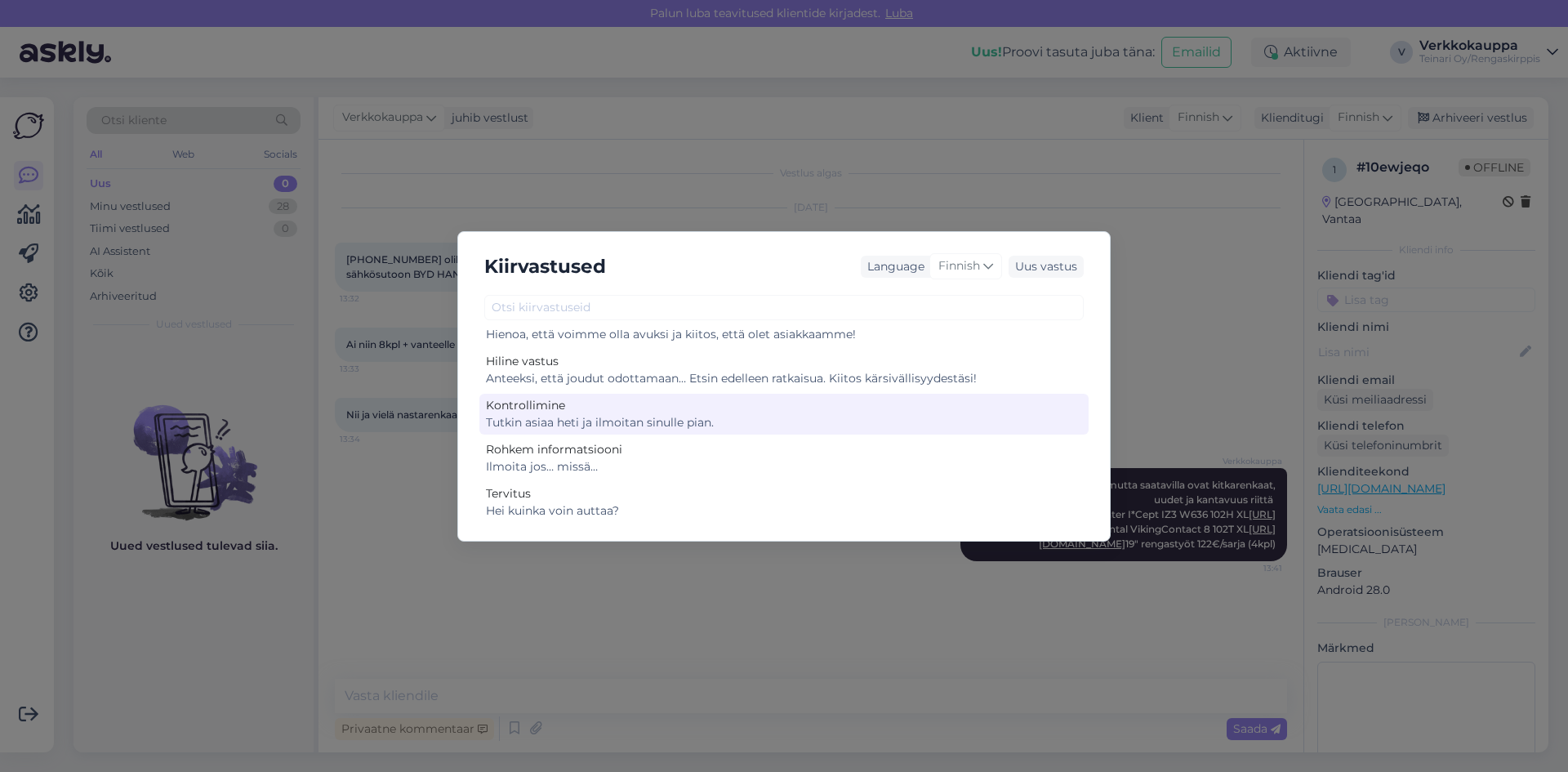
scroll to position [1309, 0]
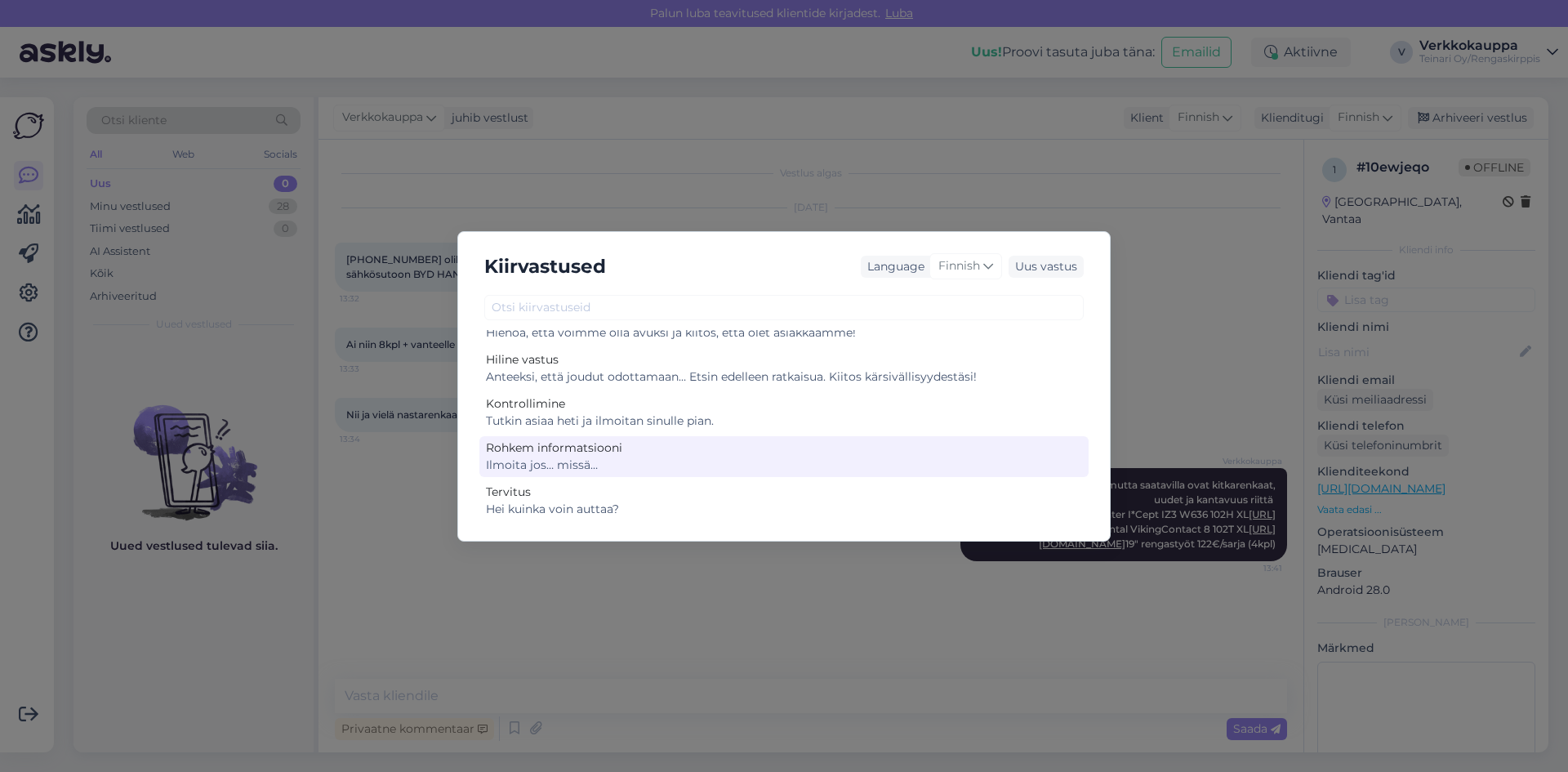
click at [590, 463] on div "Ilmoita jos… missä…" at bounding box center [784, 465] width 596 height 17
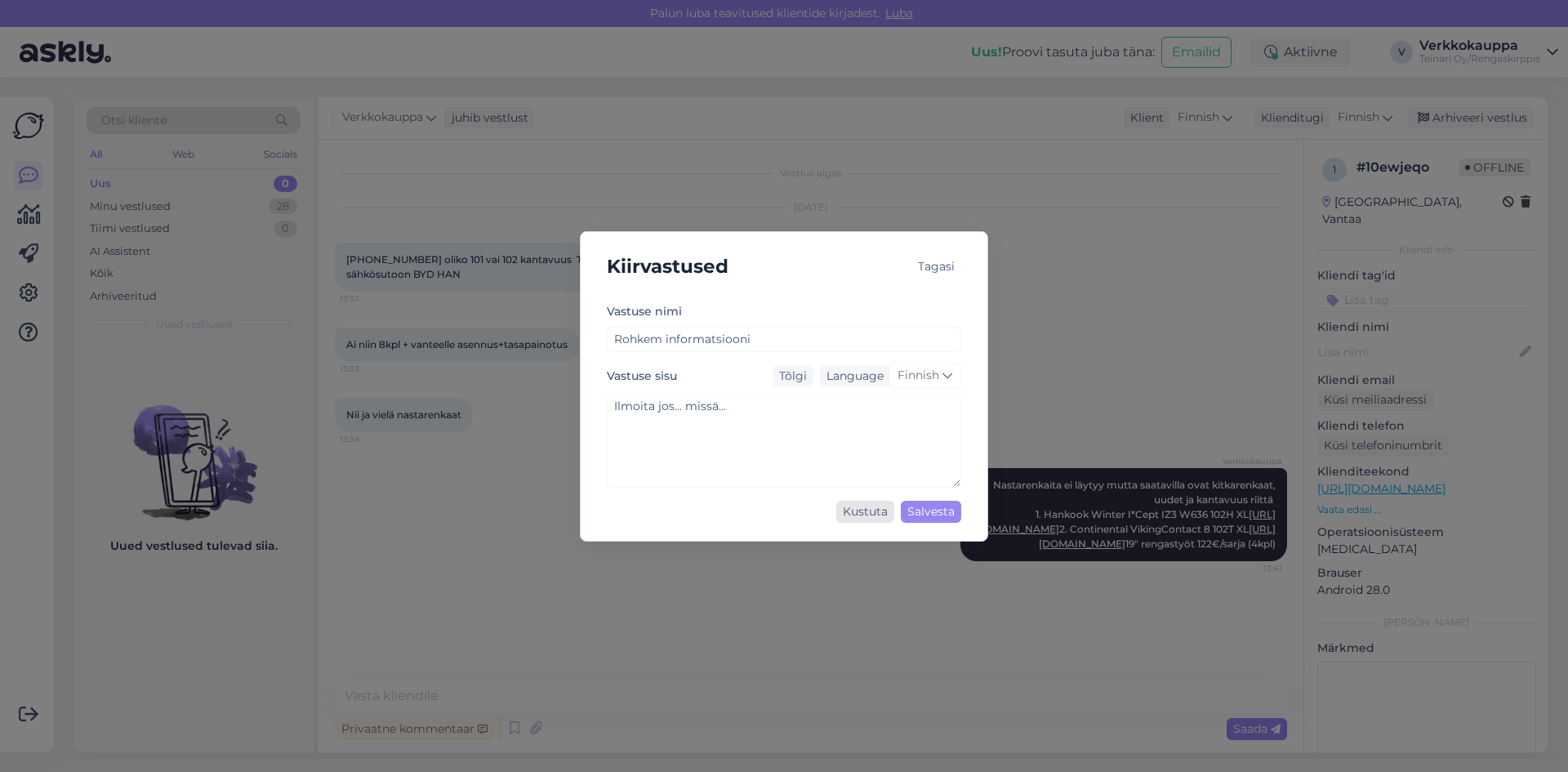
click at [878, 506] on div "Kustuta" at bounding box center [865, 511] width 58 height 22
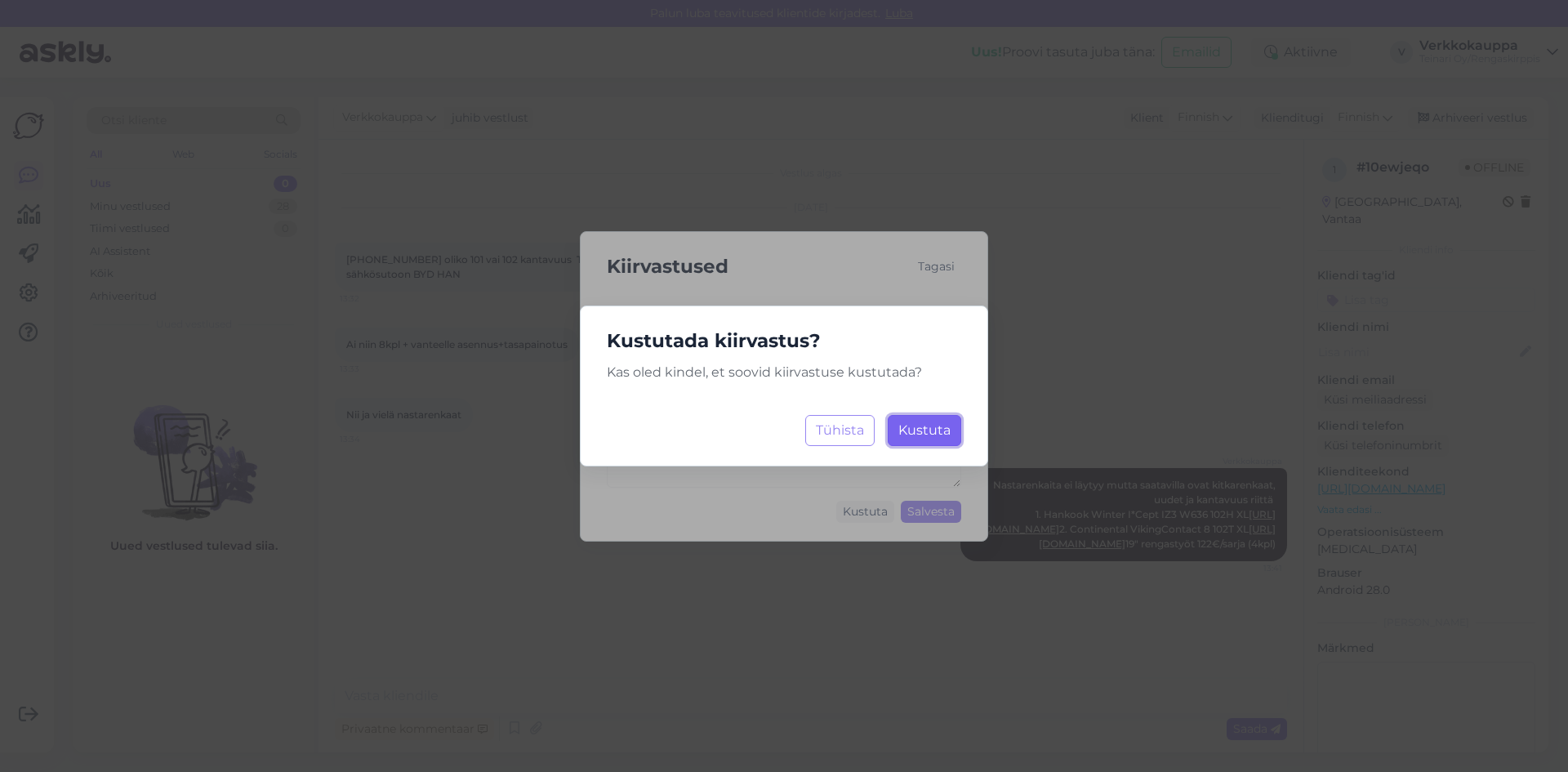
click at [939, 434] on span "Kustuta" at bounding box center [924, 430] width 52 height 16
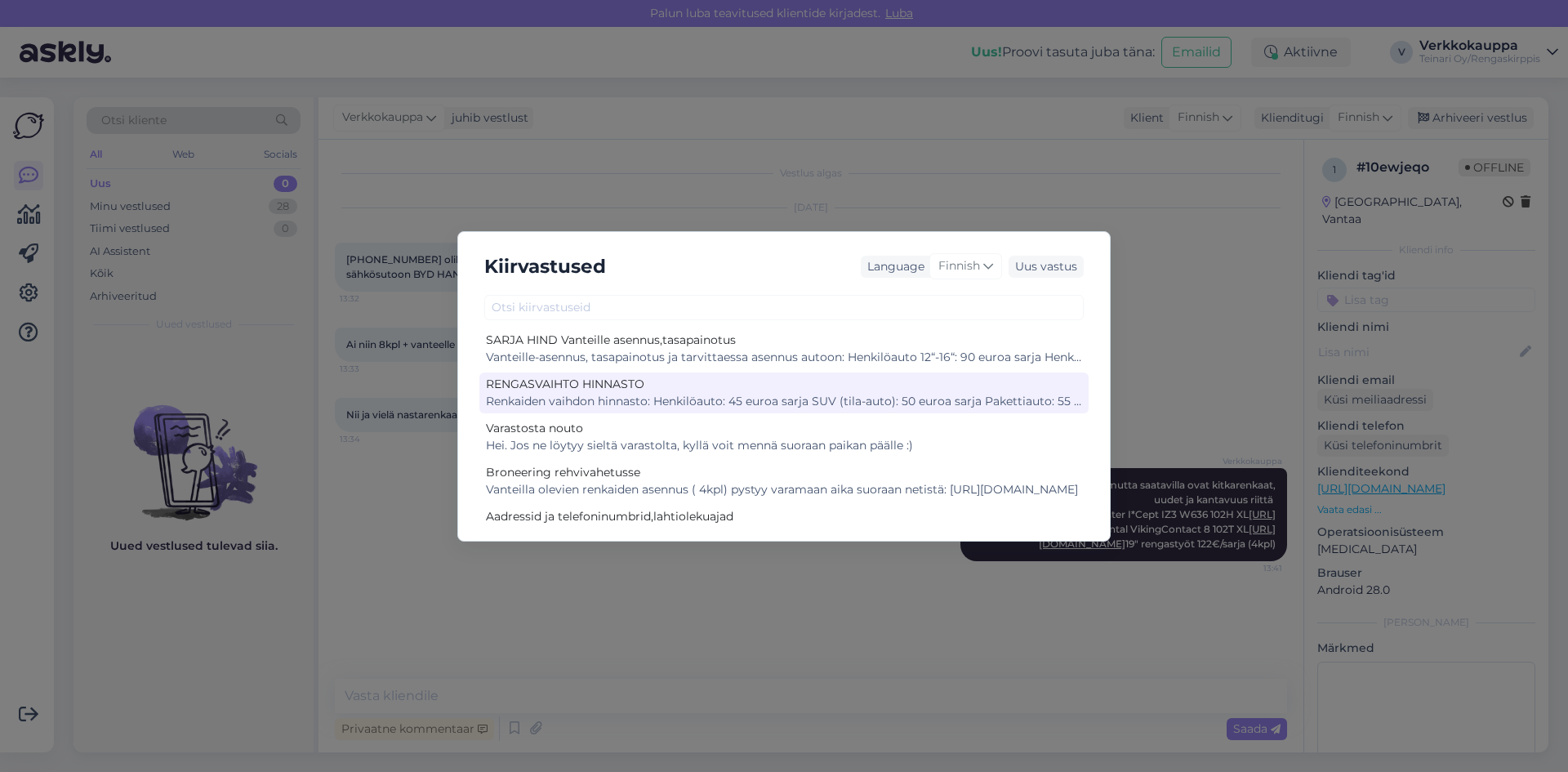
scroll to position [938, 0]
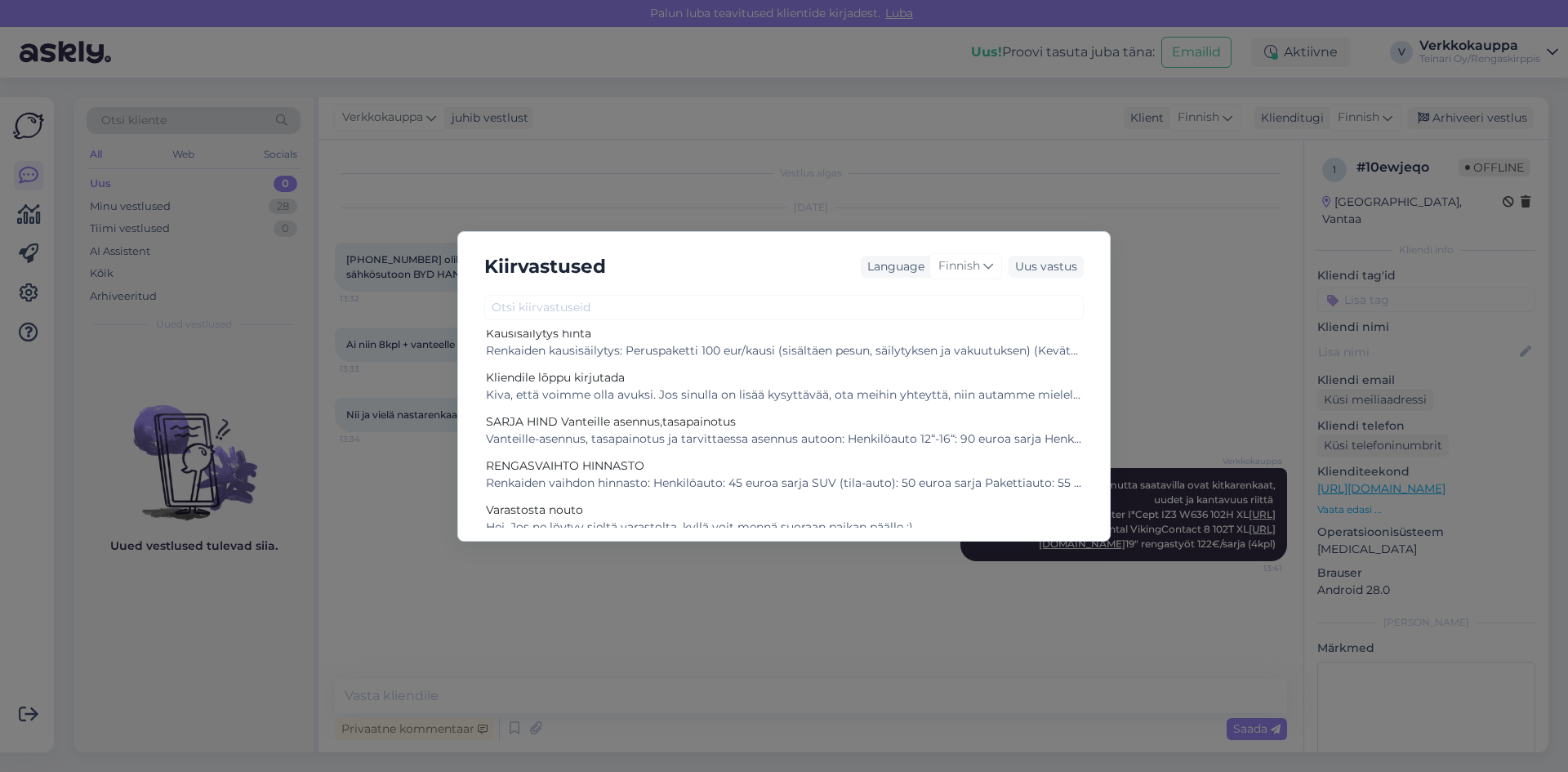
click at [413, 488] on div "Kiirvastused Language Finnish Uus vastus Loppu Ole hyvä! Kas kotiintoimitus mak…" at bounding box center [784, 386] width 1568 height 772
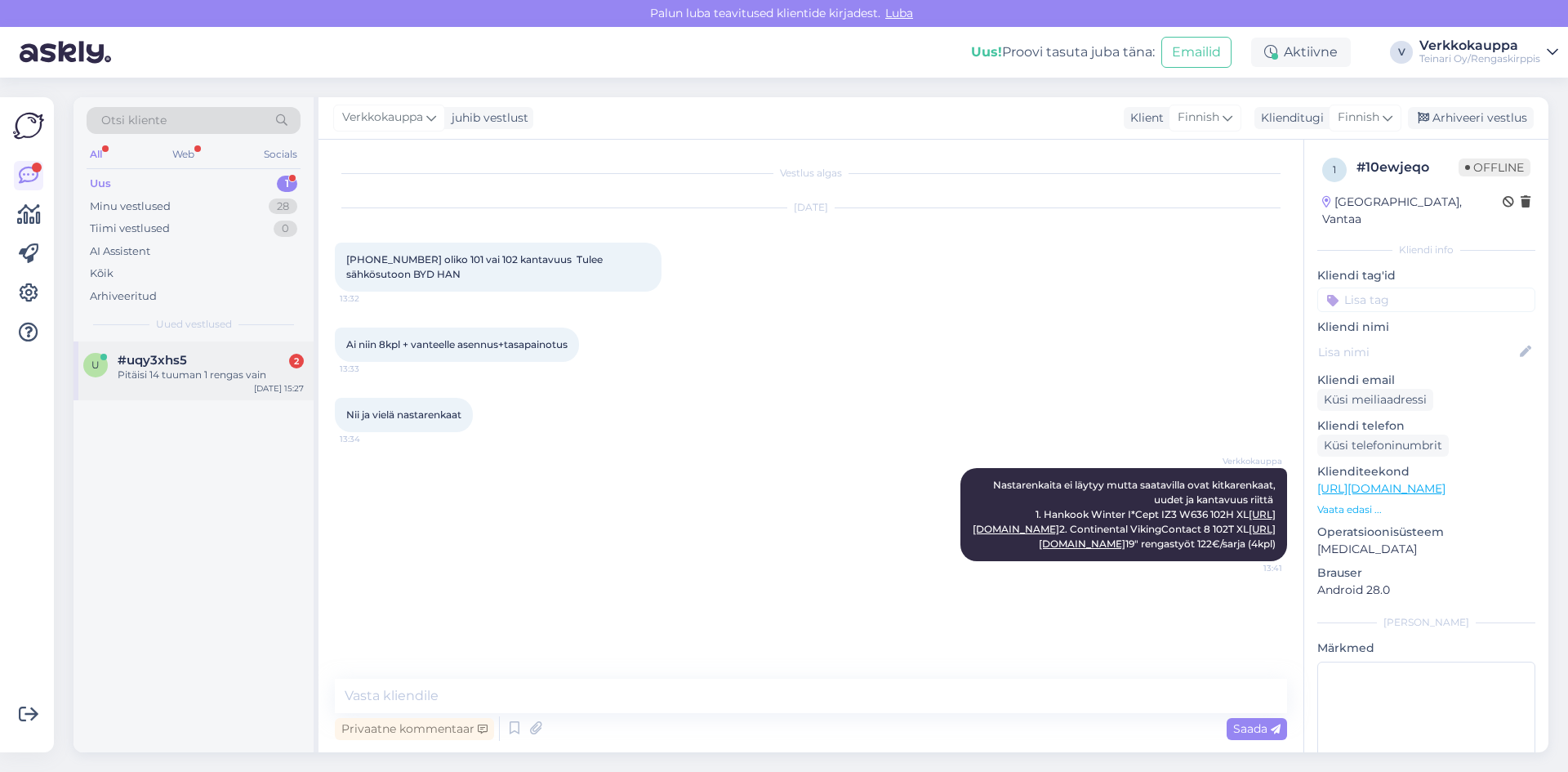
click at [153, 367] on div "Pitäisi 14 tuuman 1 rengas vain" at bounding box center [210, 375] width 186 height 15
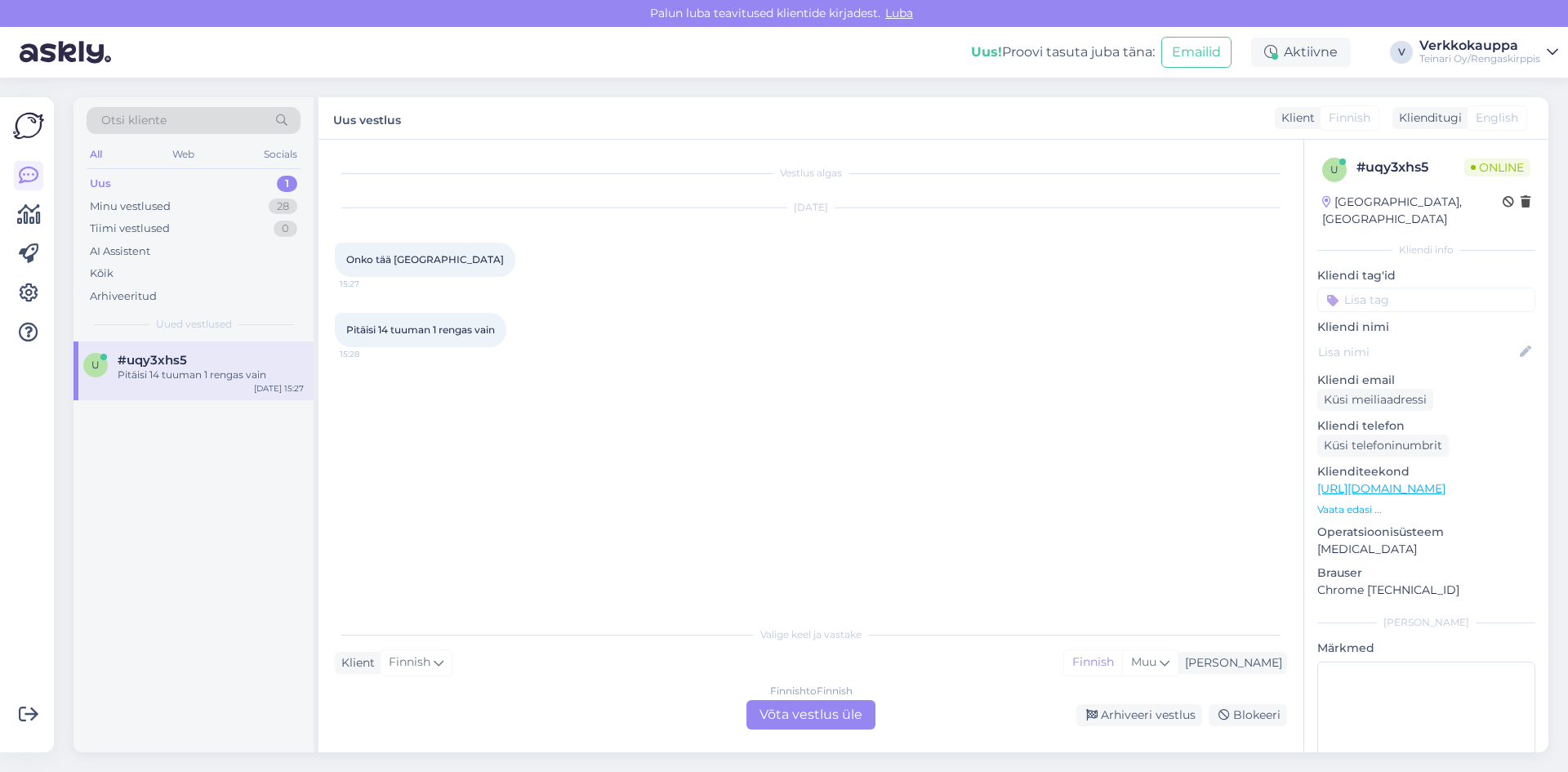
click at [1398, 482] on link "[URL][DOMAIN_NAME]" at bounding box center [1381, 489] width 128 height 15
click at [777, 711] on div "Finnish to Finnish Võta vestlus üle" at bounding box center [811, 715] width 129 height 30
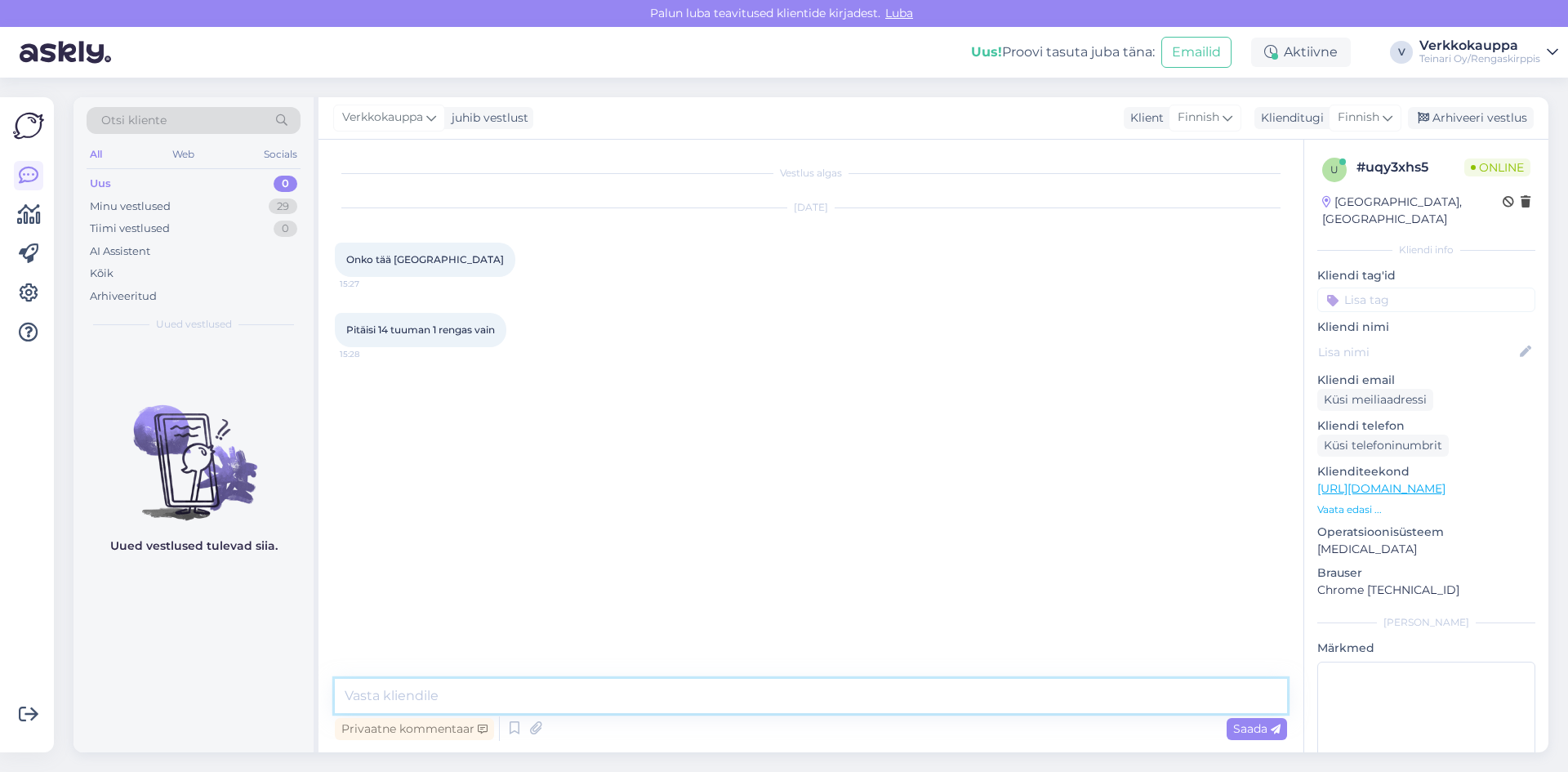
click at [452, 698] on textarea at bounding box center [811, 696] width 953 height 34
type textarea "Hei. tarkennatko?"
drag, startPoint x: 481, startPoint y: 694, endPoint x: 329, endPoint y: 692, distance: 152.0
click at [329, 692] on div "Vestlus algas [DATE] Onko tää [GEOGRAPHIC_DATA] 15:27 Pitäisi 14 tuuman 1 renga…" at bounding box center [810, 446] width 985 height 613
drag, startPoint x: 433, startPoint y: 257, endPoint x: 343, endPoint y: 268, distance: 90.7
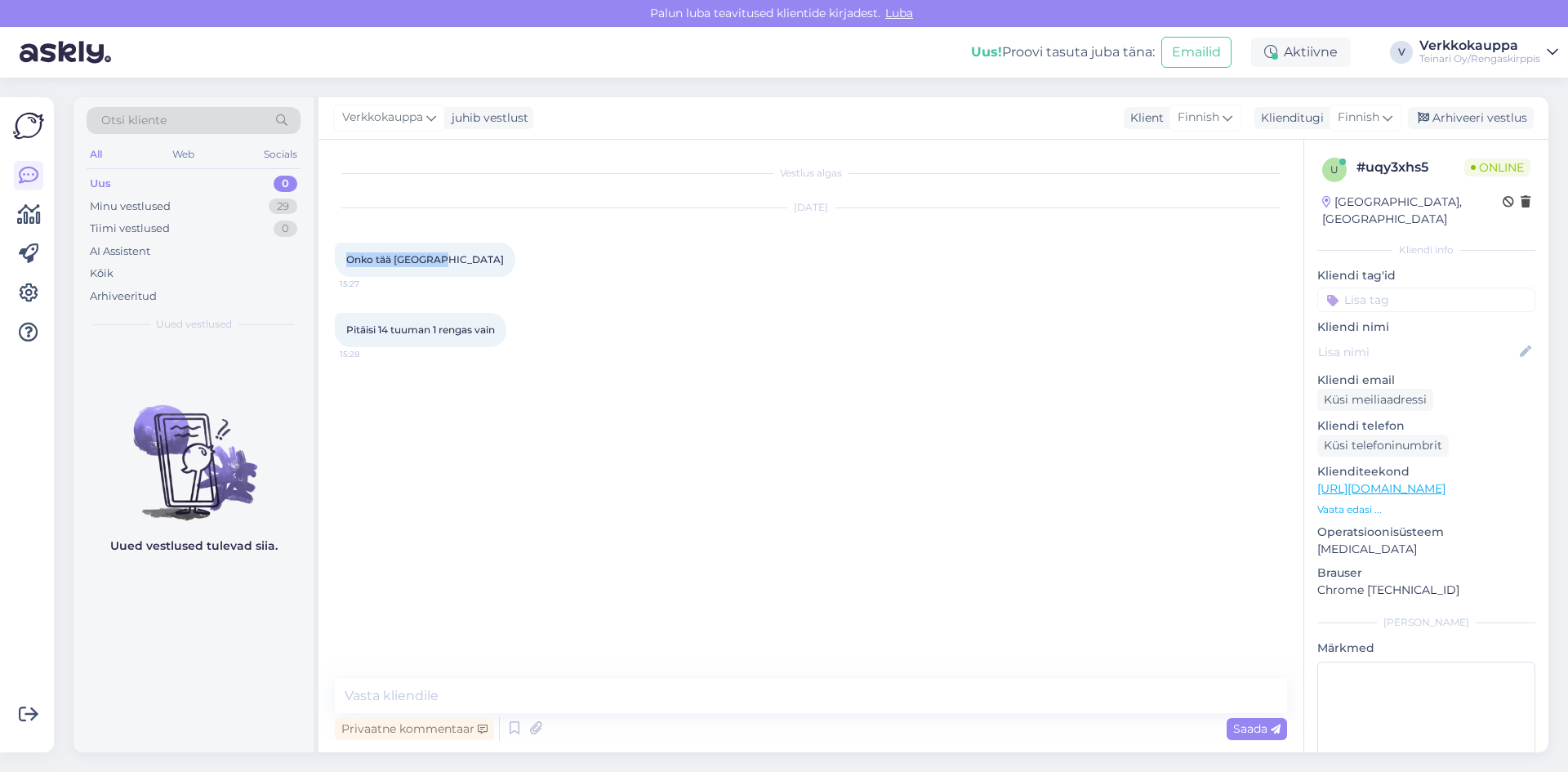
click at [343, 268] on div "Onko tää [GEOGRAPHIC_DATA] 15:27" at bounding box center [425, 259] width 180 height 34
copy span "Onko tää [GEOGRAPHIC_DATA]"
click at [409, 697] on textarea at bounding box center [811, 696] width 953 height 34
paste textarea "Haluatko tarkentaa,"
click at [385, 697] on textarea "Hei, Haluatko tarkentaa," at bounding box center [811, 696] width 953 height 34
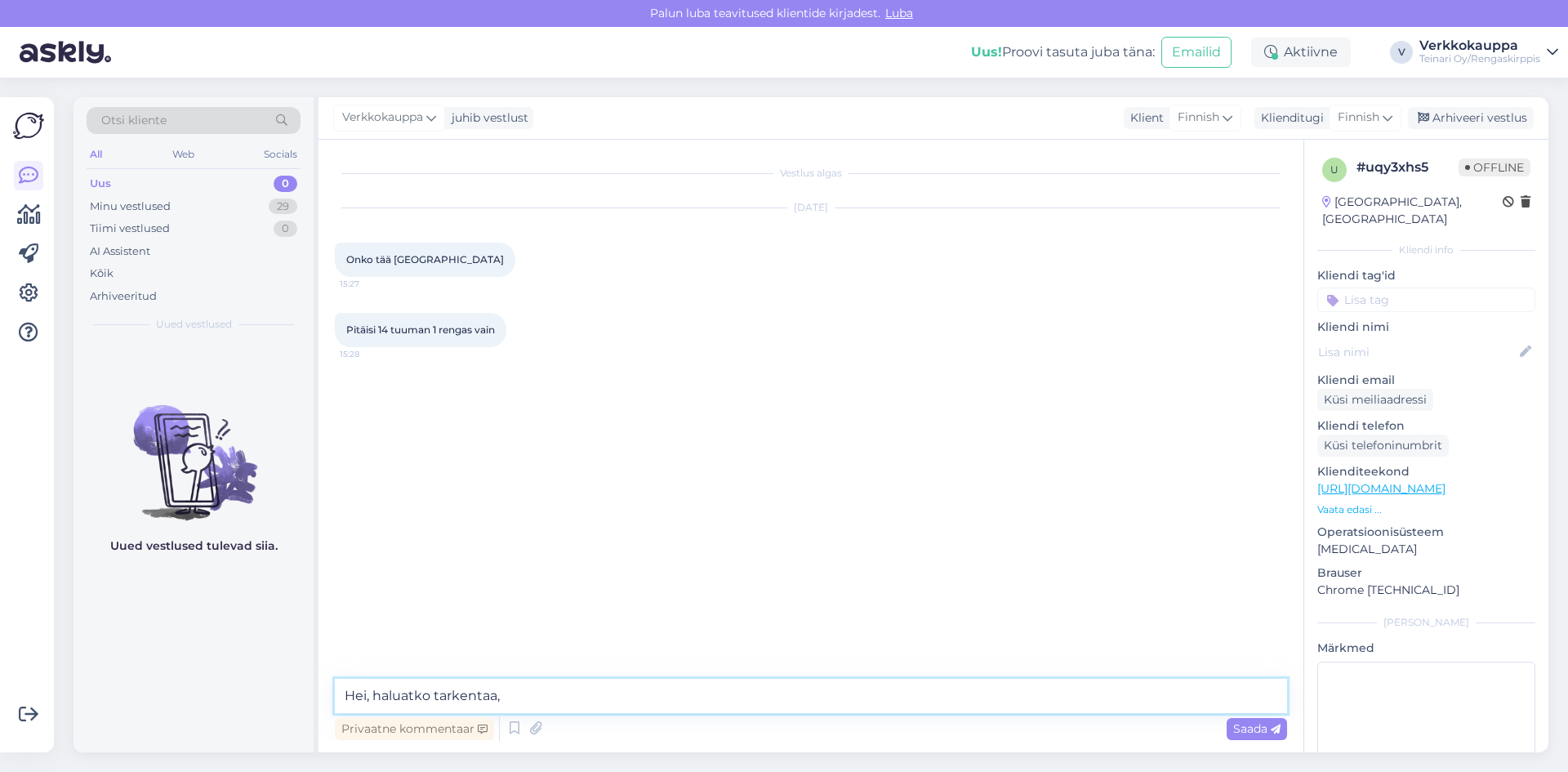
click at [524, 698] on textarea "Hei, haluatko tarkentaa," at bounding box center [811, 696] width 953 height 34
type textarea "Hei, haluatko tarkentaa mistä on kysymys?"
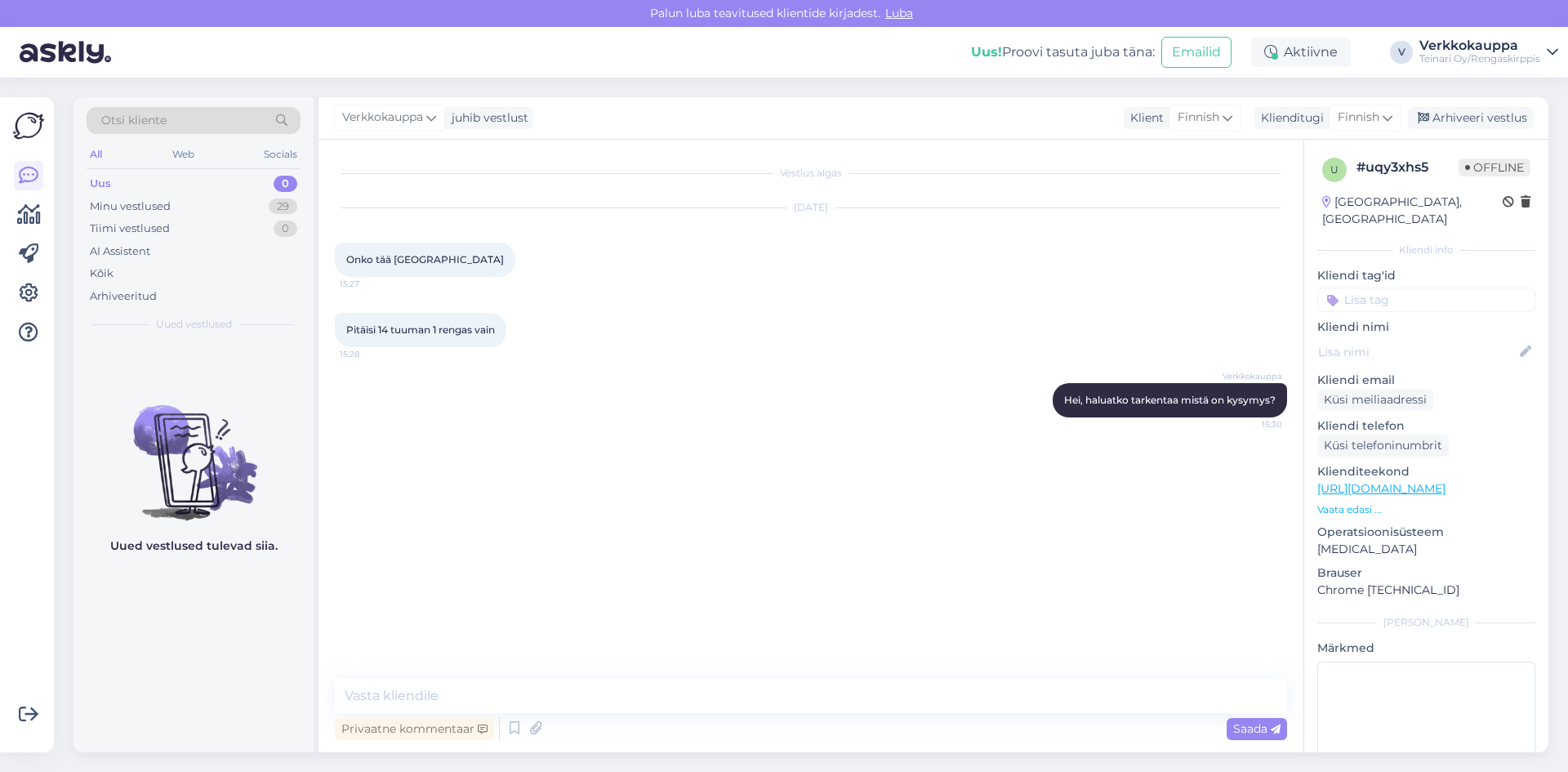
click at [1362, 502] on p "Vaata edasi ..." at bounding box center [1427, 510] width 218 height 15
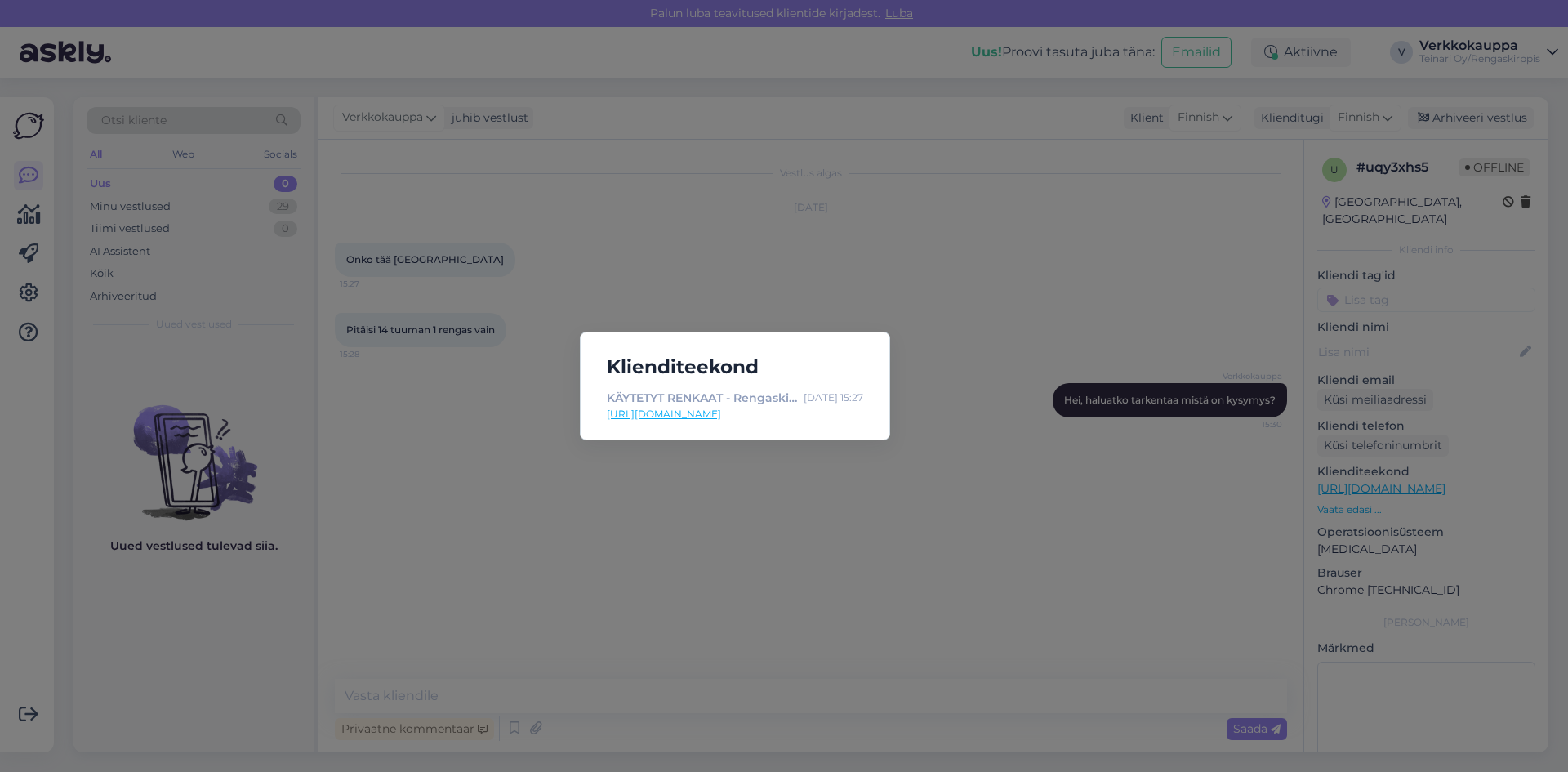
click at [759, 412] on link "[URL][DOMAIN_NAME]" at bounding box center [735, 415] width 256 height 15
click at [959, 428] on div "Klienditeekond KÄYTETYT RENKAAT - Rengaskirppis [DATE] 15:27 [URL][DOMAIN_NAME]" at bounding box center [784, 386] width 1568 height 772
